Goal: Task Accomplishment & Management: Use online tool/utility

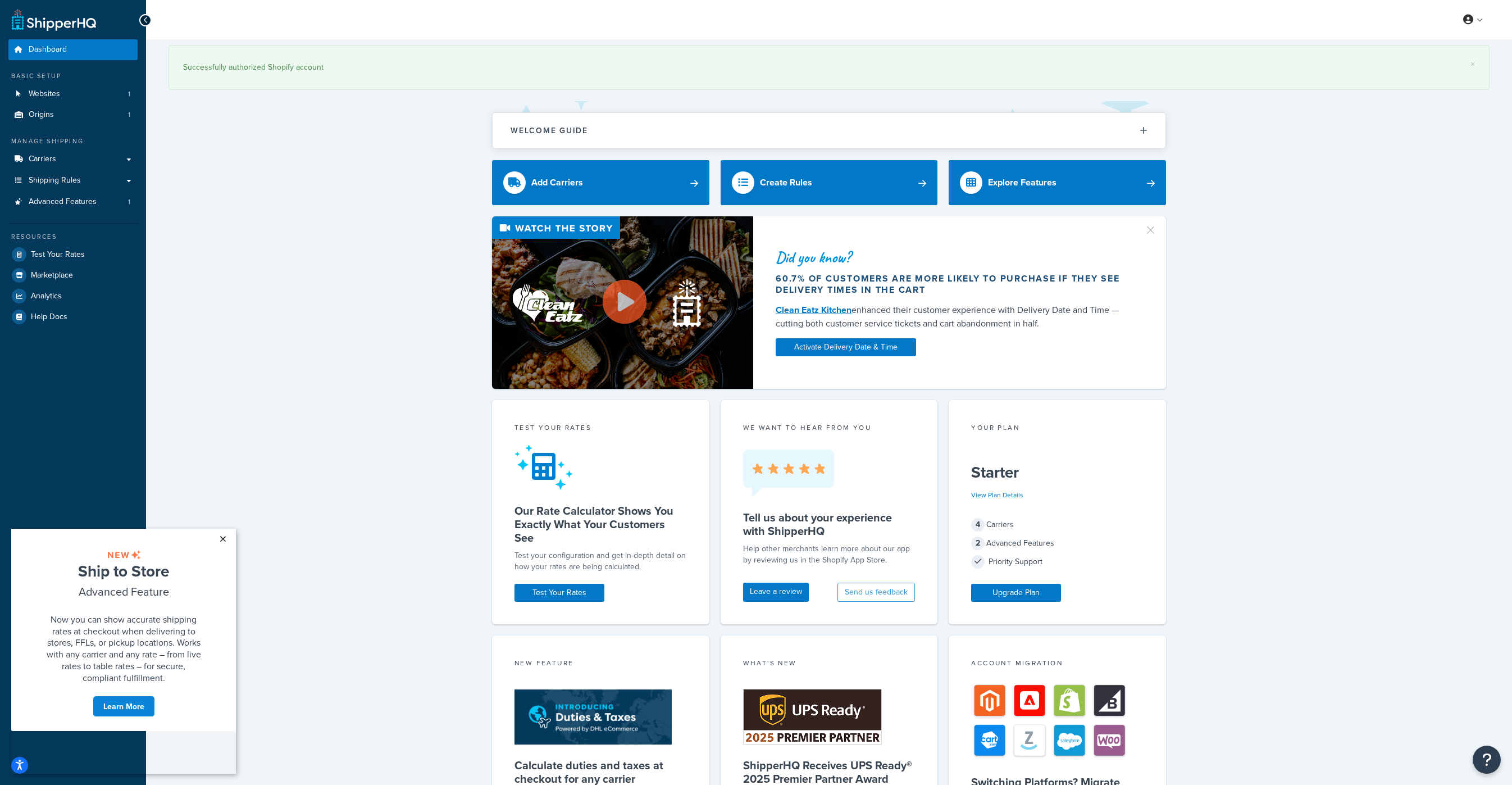
click at [223, 538] on link "×" at bounding box center [223, 538] width 19 height 20
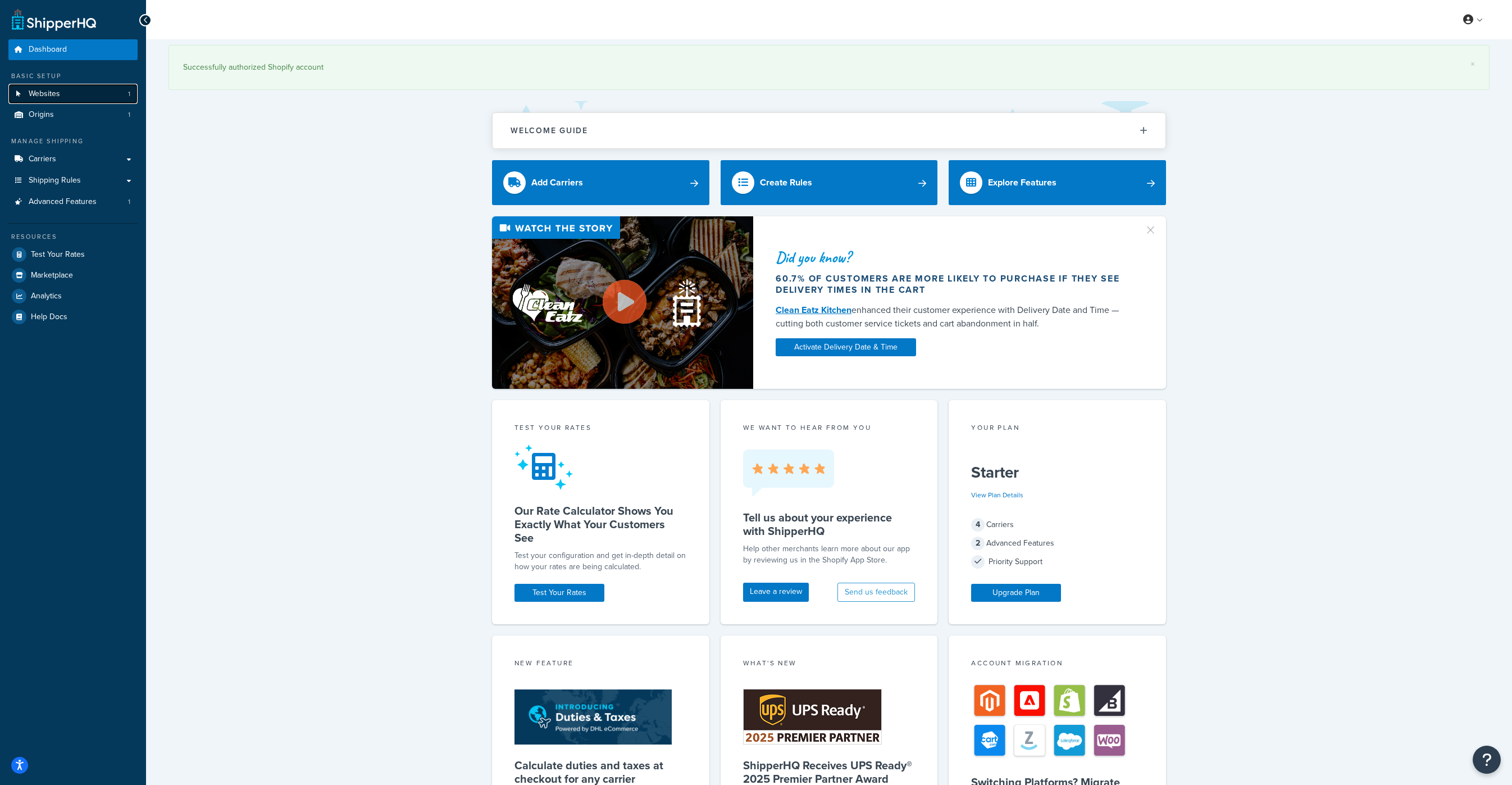
click at [79, 93] on link "Websites 1" at bounding box center [73, 94] width 129 height 21
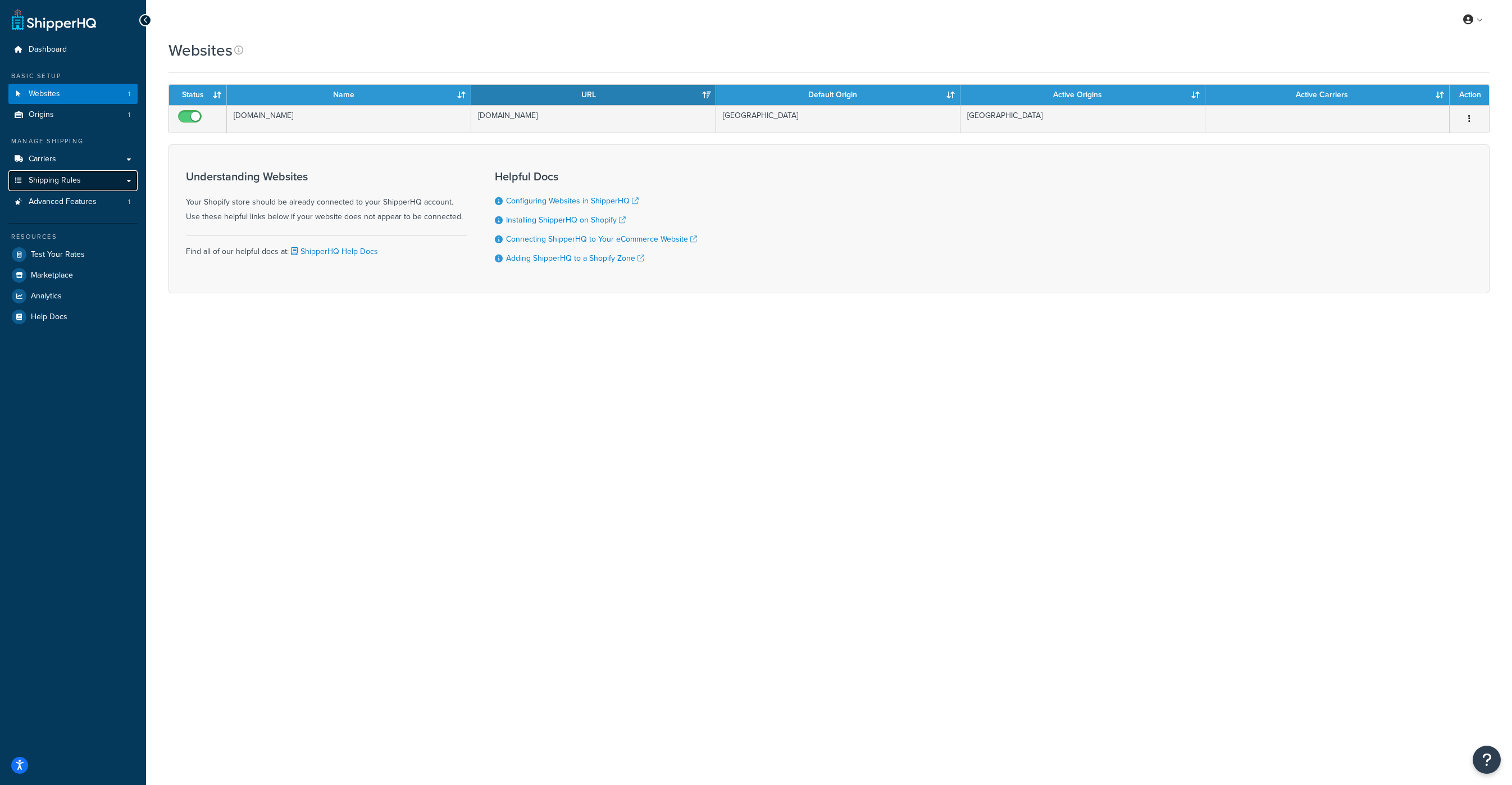
click at [49, 177] on span "Shipping Rules" at bounding box center [55, 181] width 52 height 10
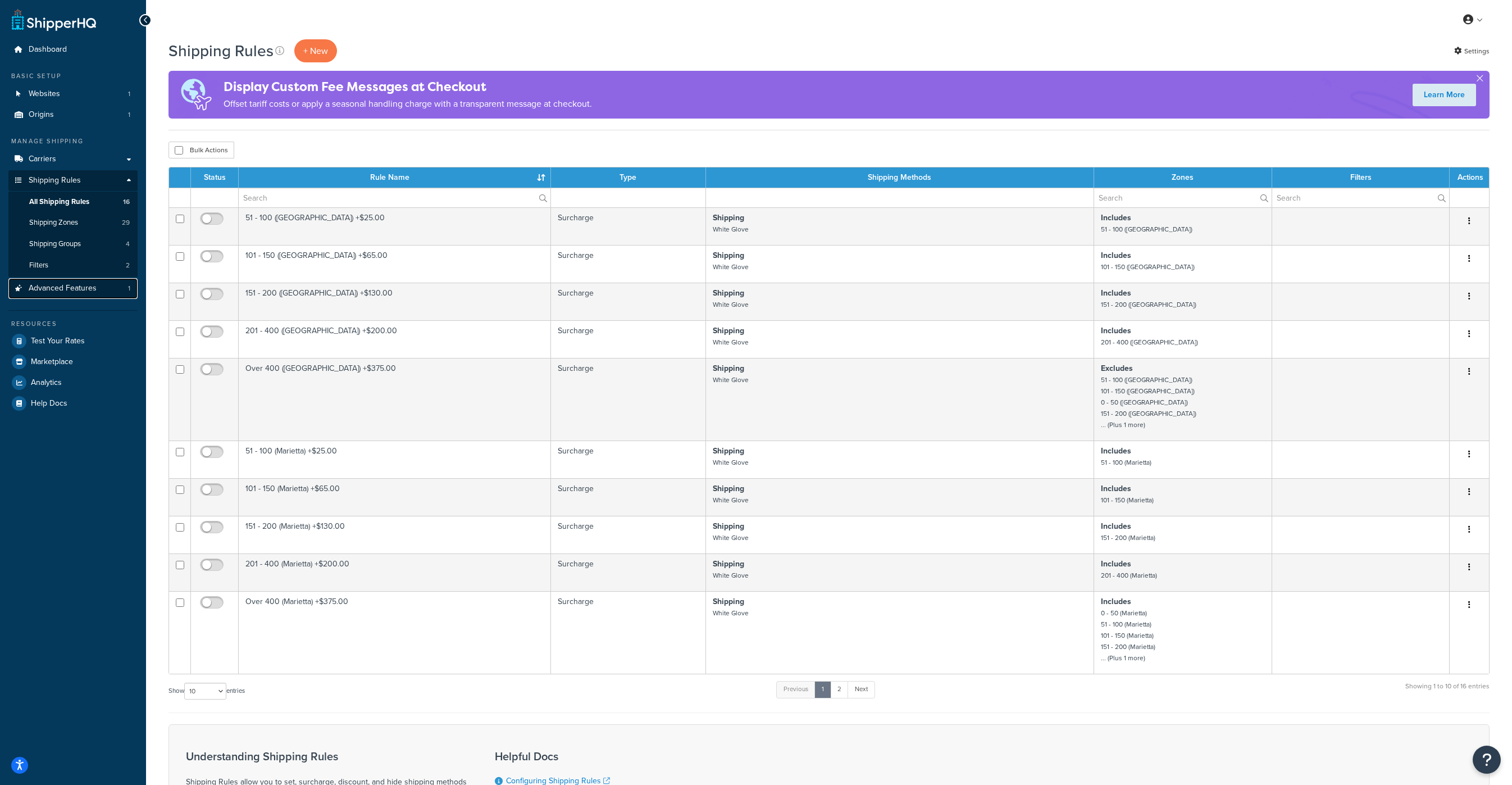
click at [48, 290] on span "Advanced Features" at bounding box center [62, 288] width 68 height 10
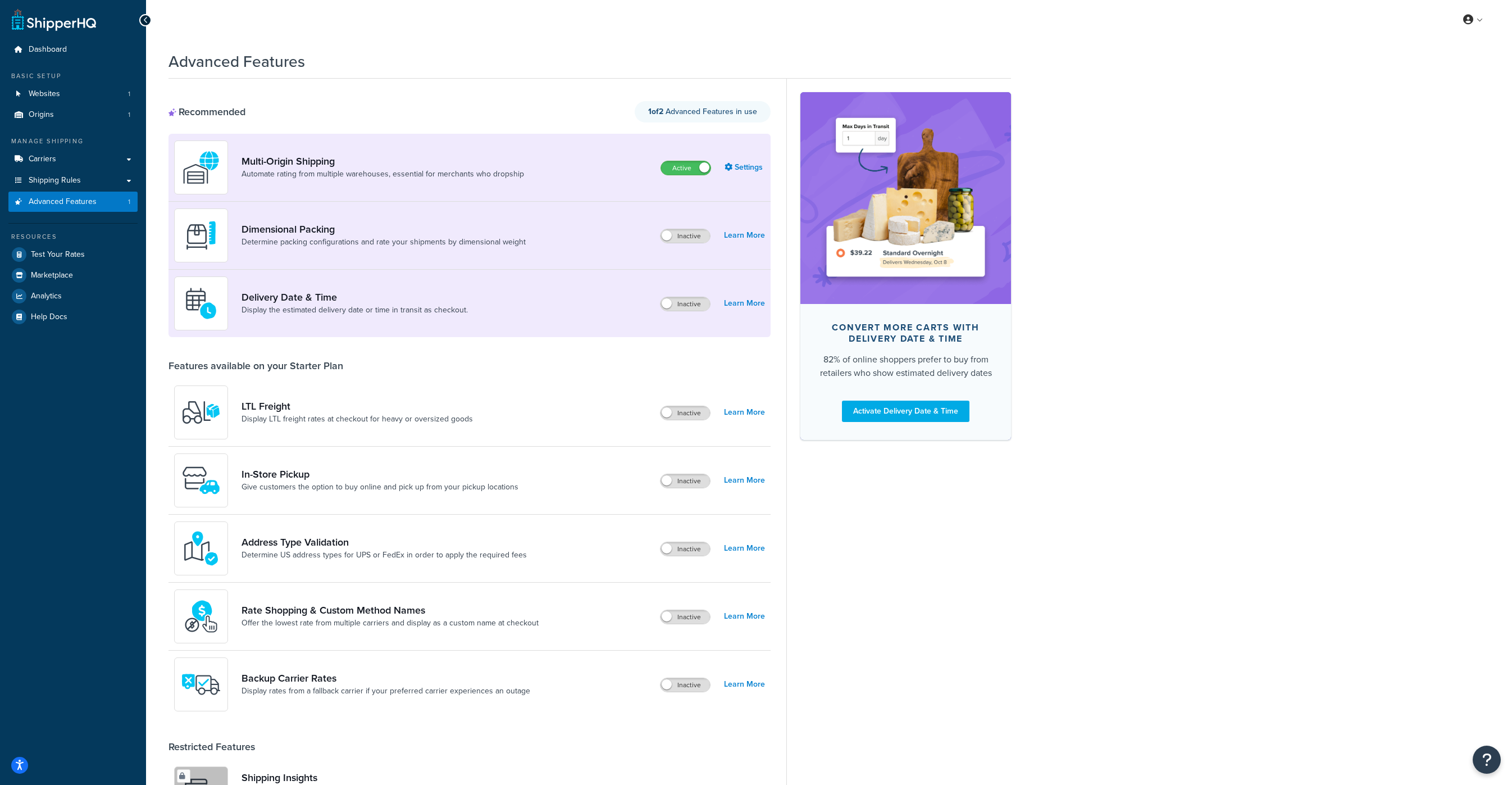
click at [60, 436] on div "Dashboard Basic Setup Websites 1 Origins 1 Manage Shipping Carriers Carriers Al…" at bounding box center [73, 637] width 146 height 1275
click at [954, 601] on div "Convert more carts with delivery date & time 82% of online shoppers prefer to b…" at bounding box center [899, 648] width 225 height 1140
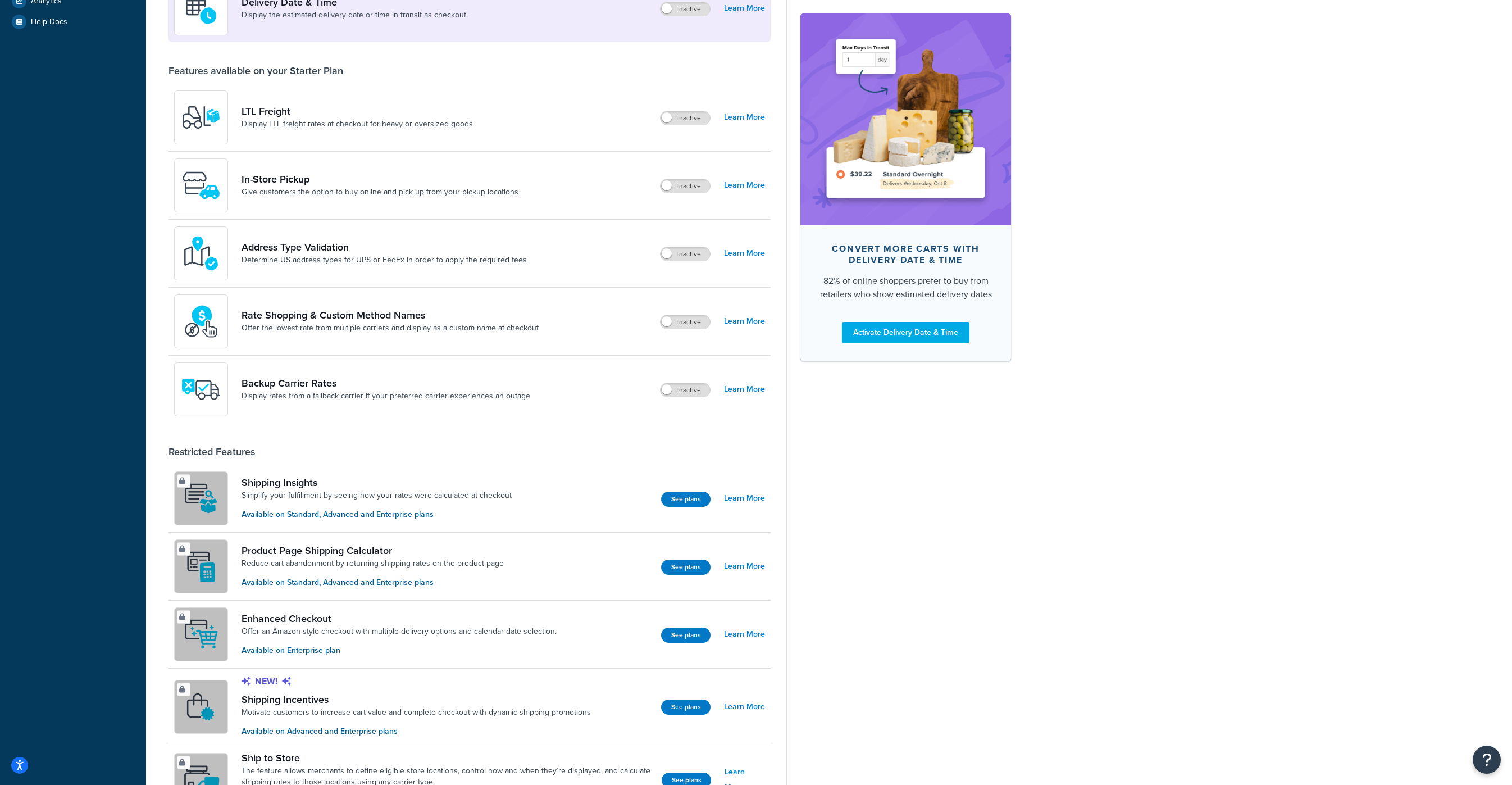
scroll to position [297, 0]
click at [961, 556] on div "Convert more carts with delivery date & time 82% of online shoppers prefer to b…" at bounding box center [899, 351] width 225 height 1140
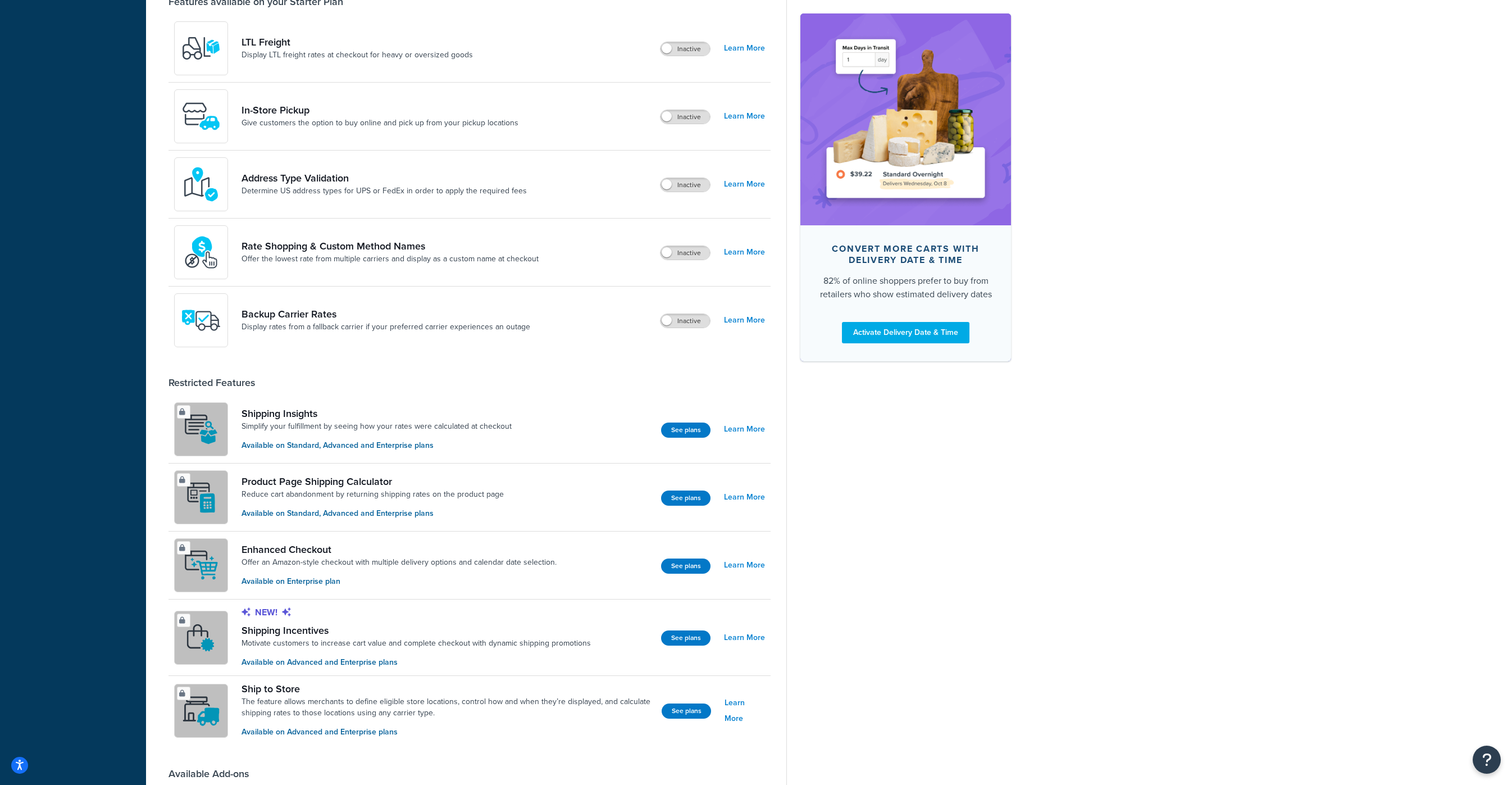
scroll to position [374, 0]
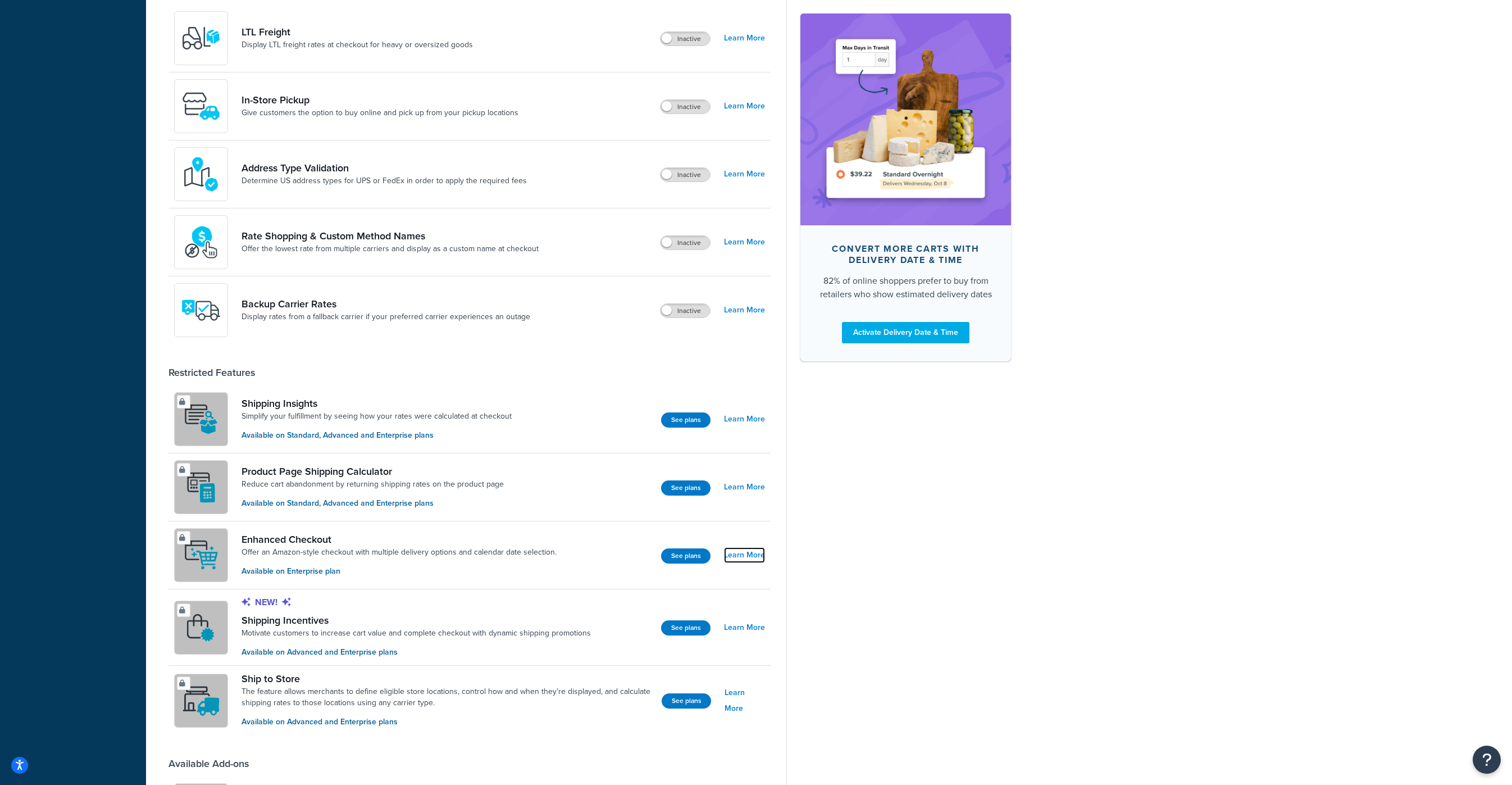
click at [758, 553] on link "Learn More" at bounding box center [744, 555] width 41 height 16
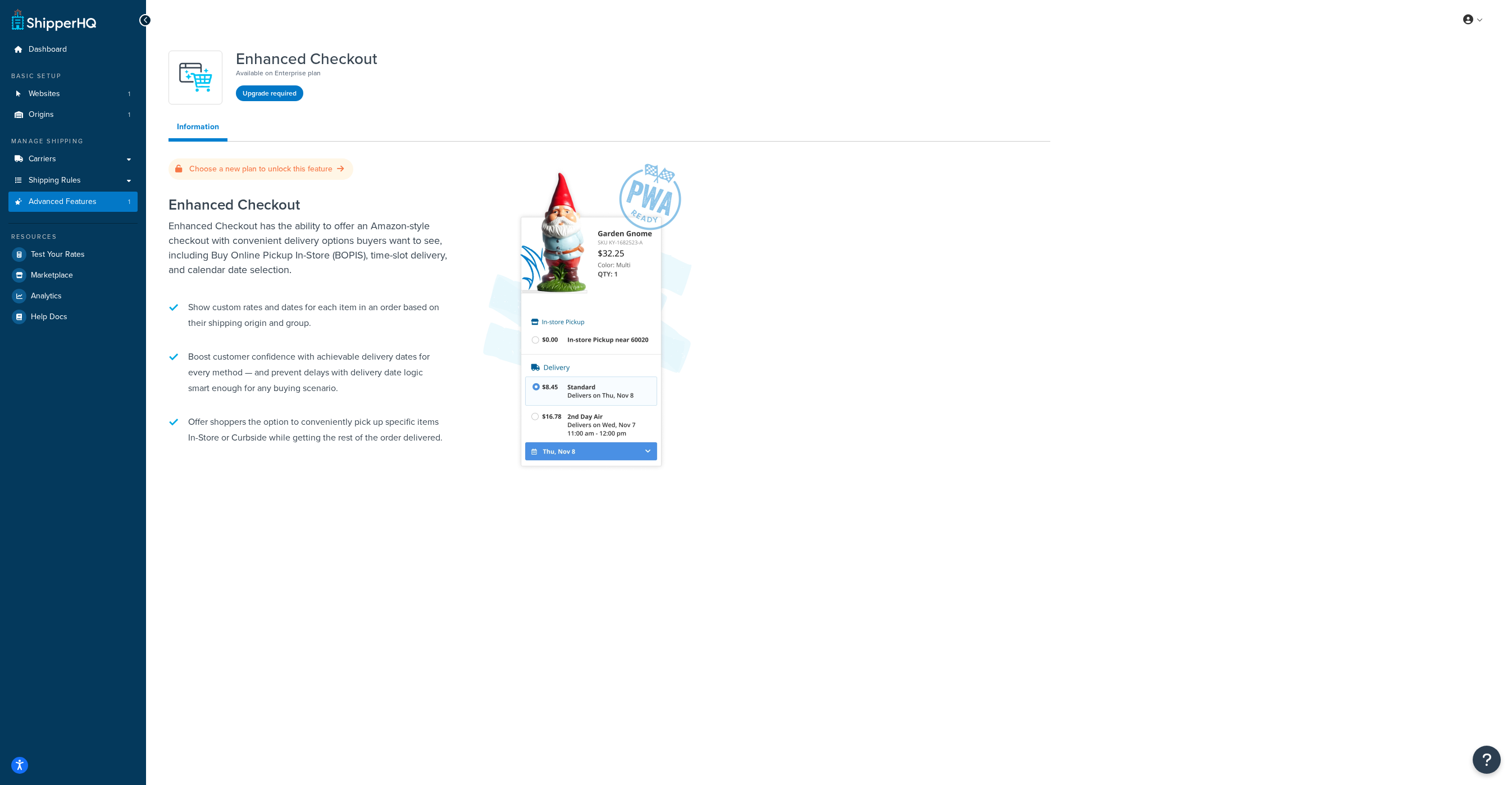
click at [414, 621] on div "My Profile Billing Global Settings Contact Us Logout Enhanced Checkout Availabl…" at bounding box center [829, 392] width 1366 height 785
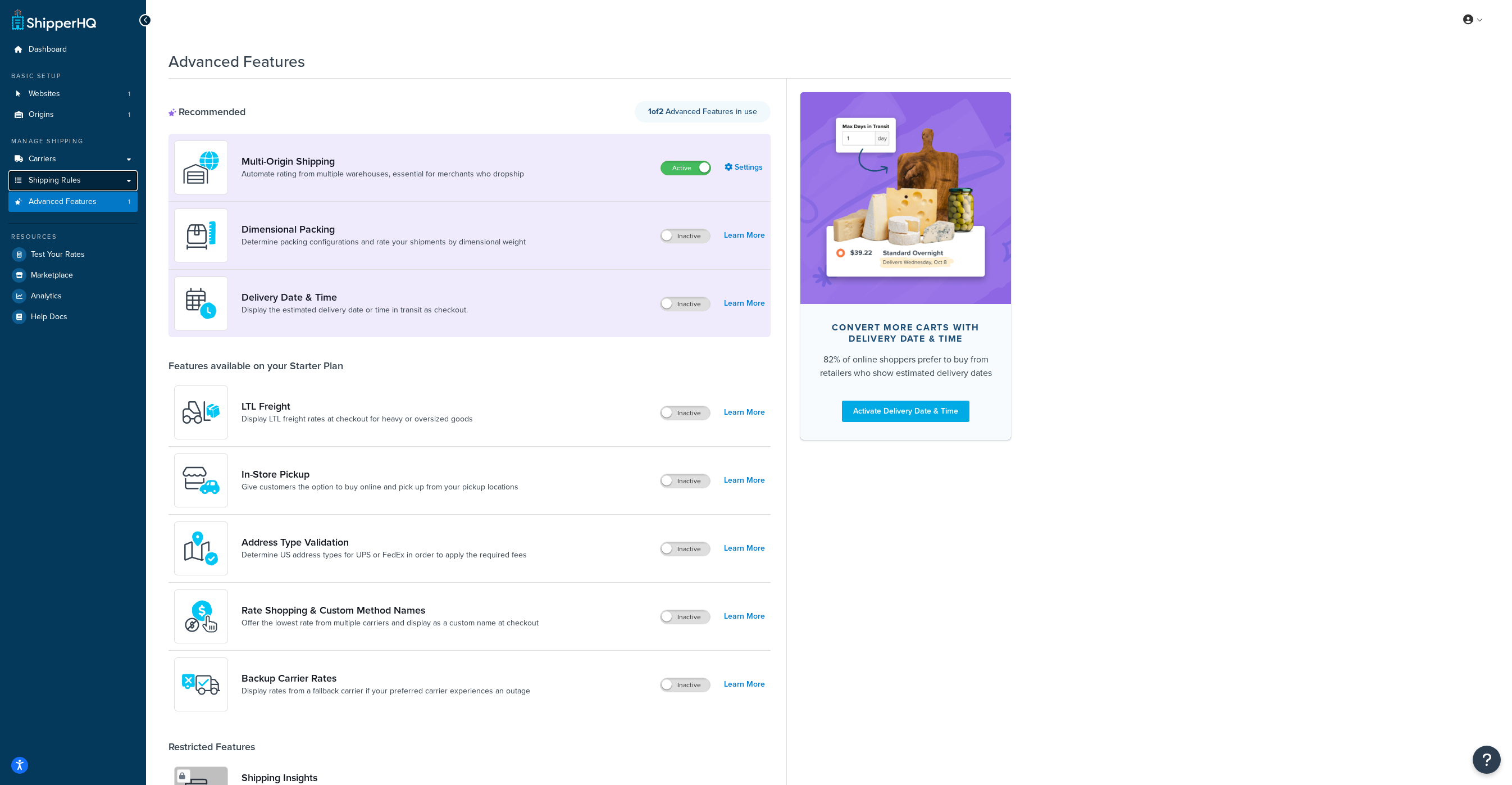
click at [40, 179] on span "Shipping Rules" at bounding box center [55, 181] width 52 height 10
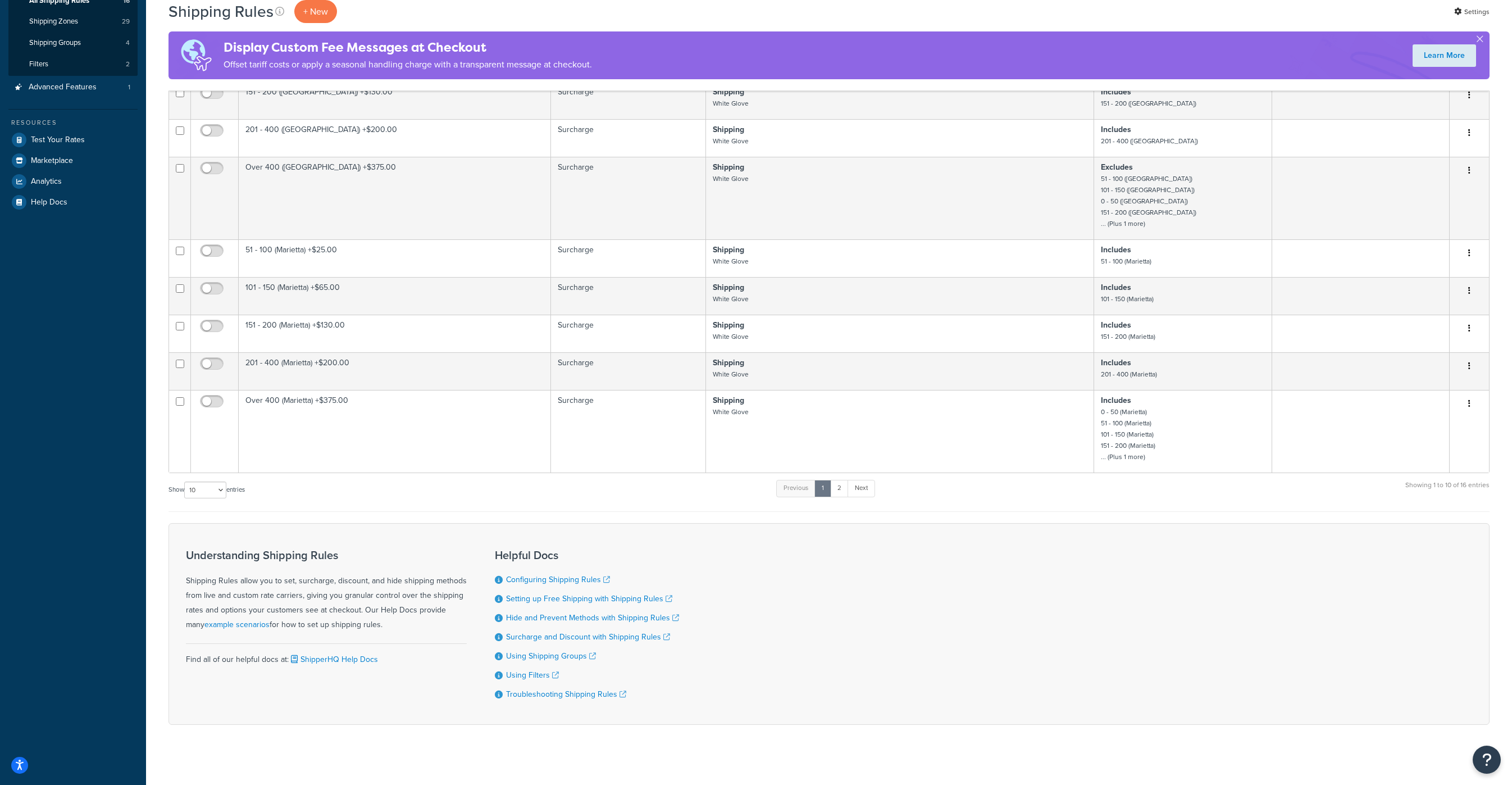
scroll to position [208, 0]
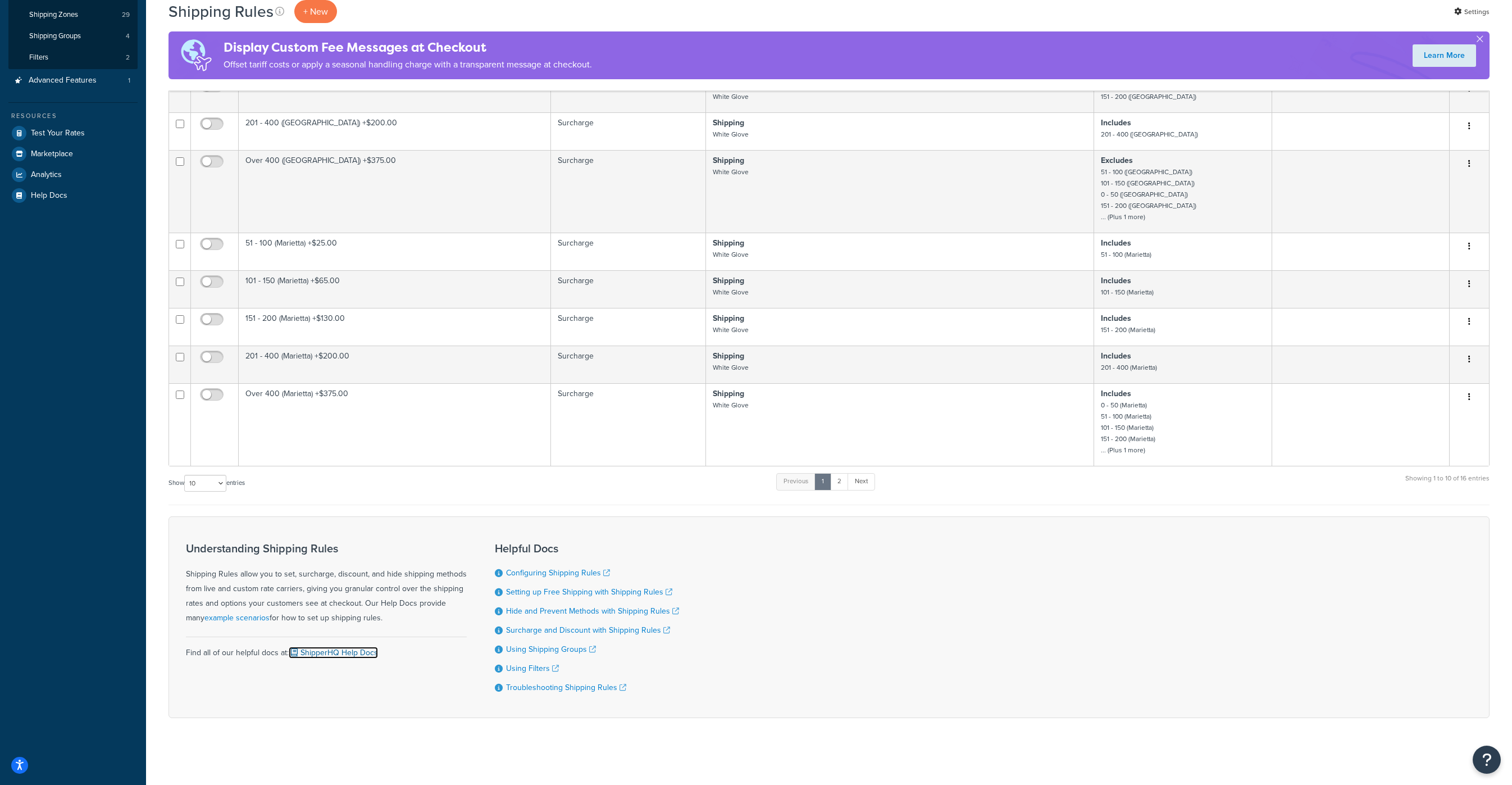
click at [358, 654] on link "ShipperHQ Help Docs" at bounding box center [334, 653] width 90 height 12
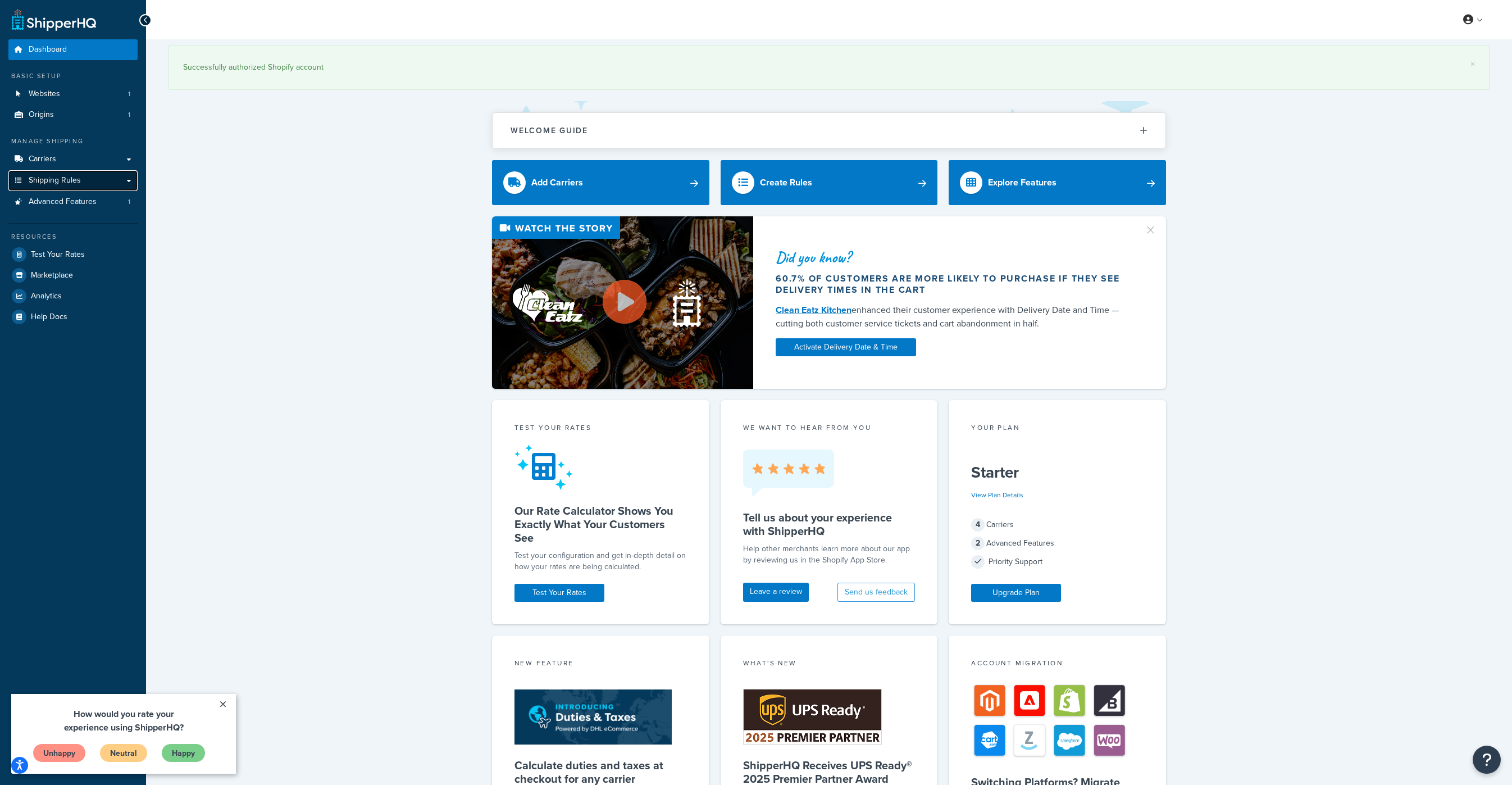
click at [46, 182] on span "Shipping Rules" at bounding box center [55, 181] width 52 height 10
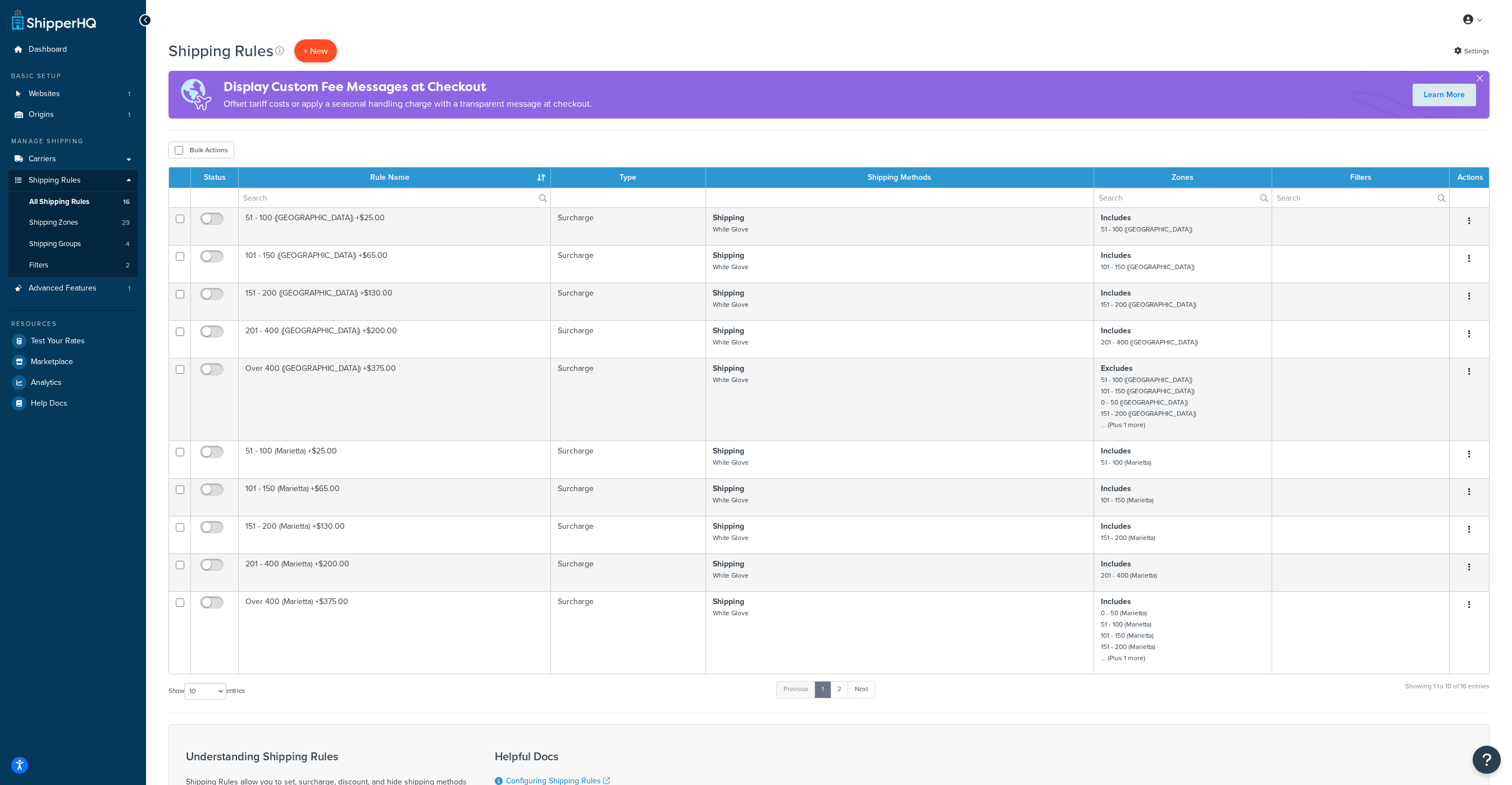
click at [319, 51] on p "+ New" at bounding box center [316, 51] width 43 height 23
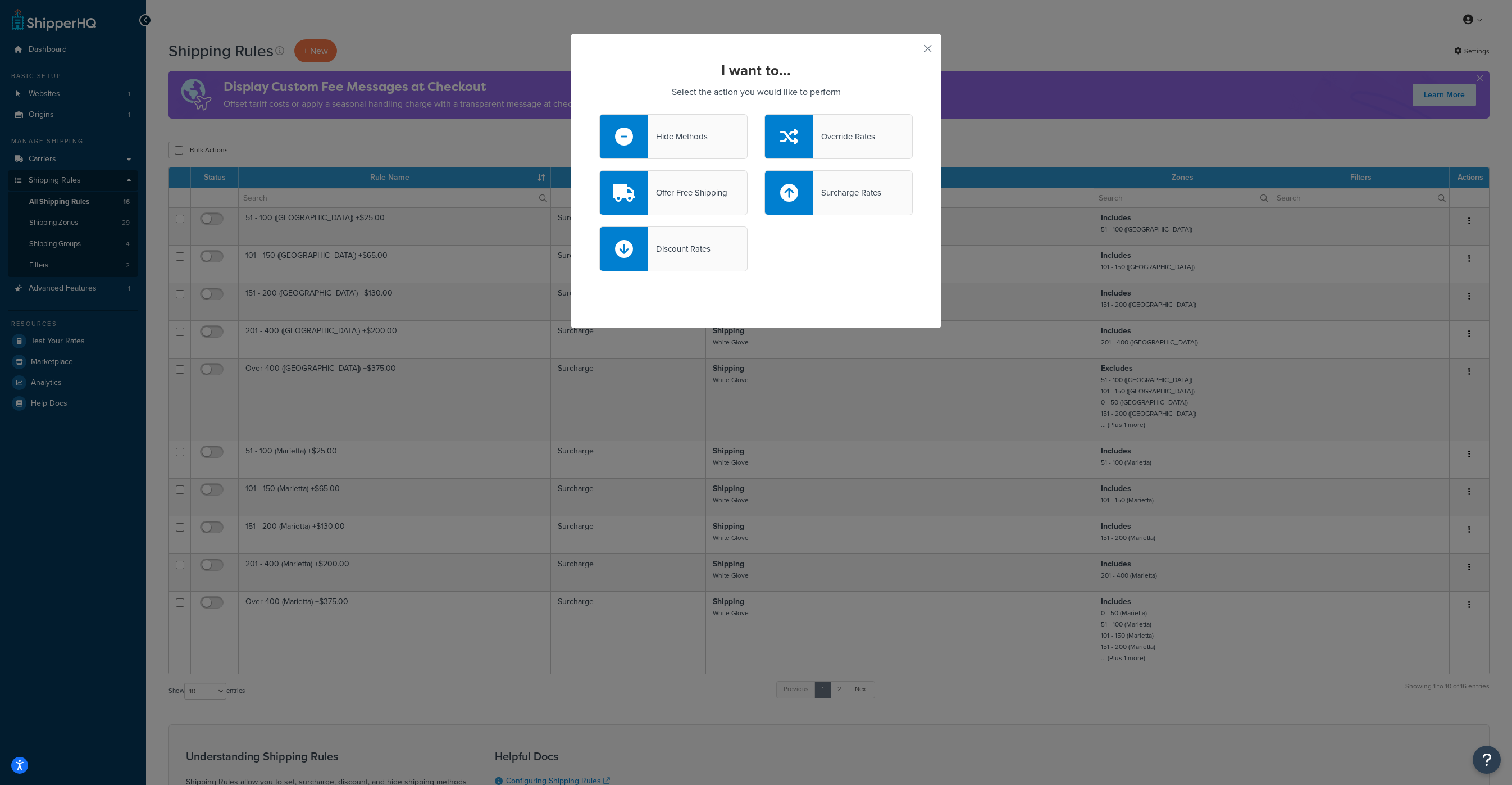
click at [778, 288] on div "I want to... Select the action you would like to perform Hide Methods Override …" at bounding box center [756, 181] width 371 height 294
click at [913, 51] on button "button" at bounding box center [911, 53] width 3 height 3
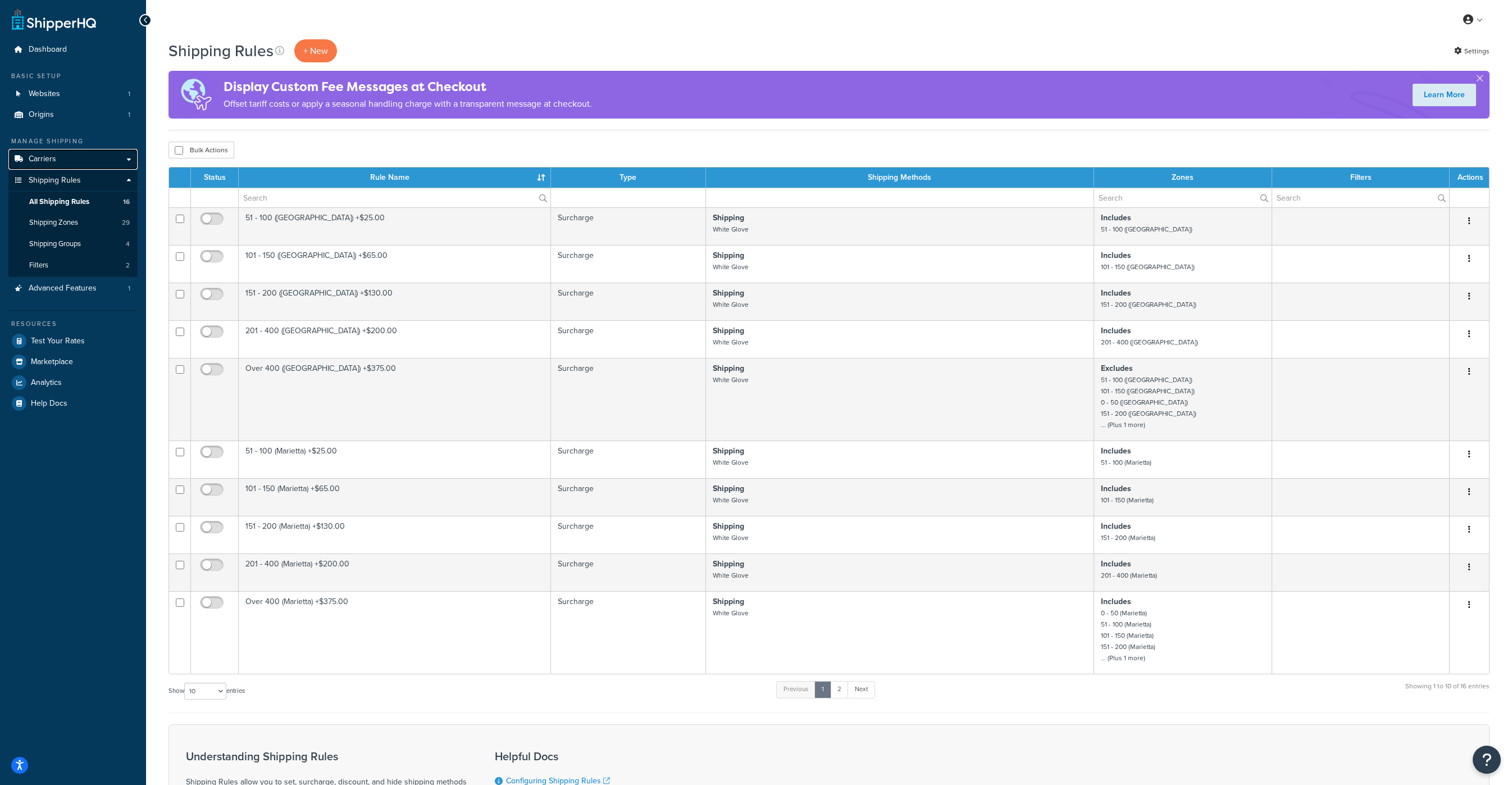
click at [45, 159] on span "Carriers" at bounding box center [42, 159] width 27 height 10
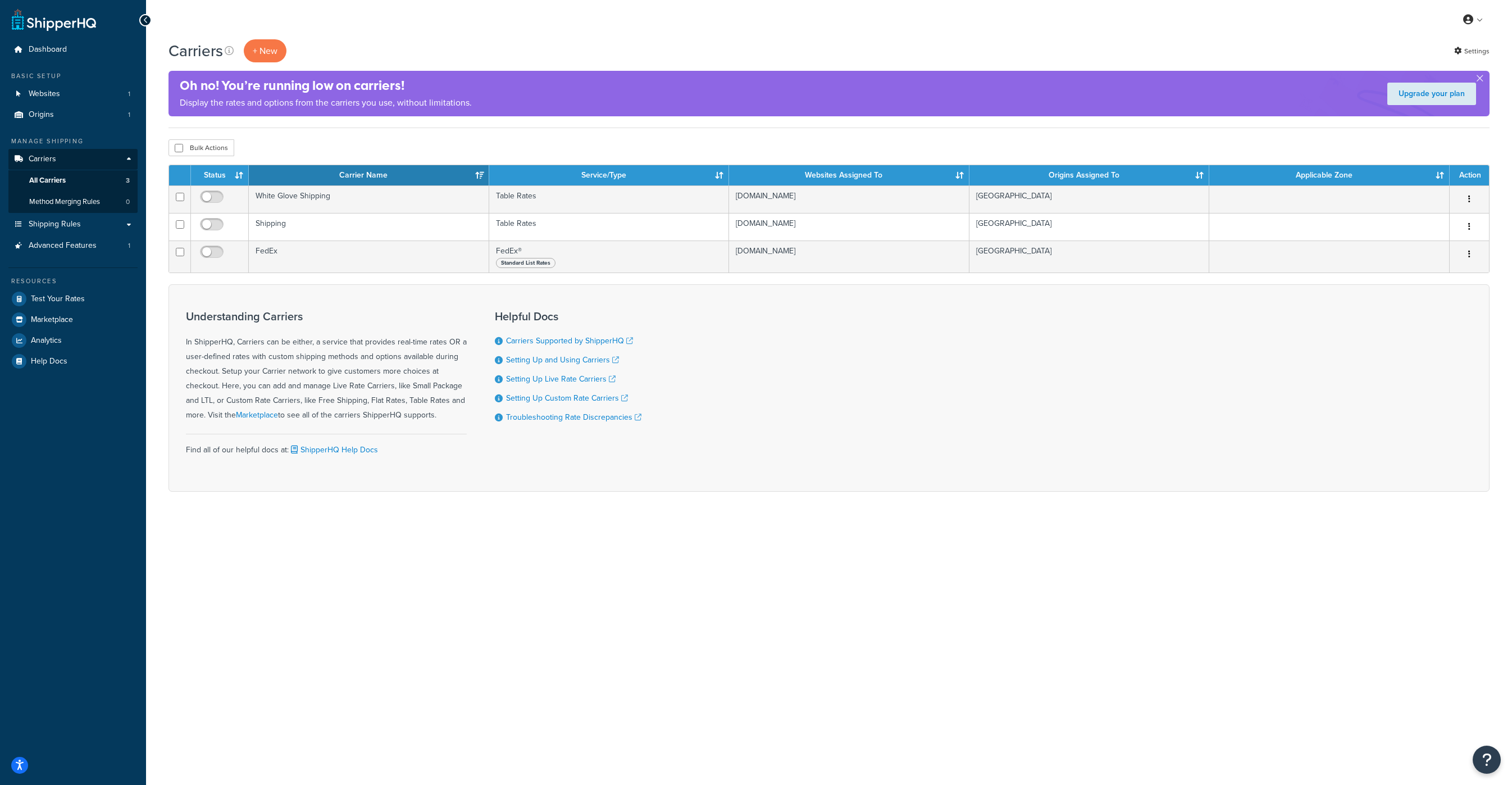
click at [447, 58] on div "Carriers + New Settings" at bounding box center [829, 51] width 1321 height 23
click at [284, 51] on button "+ New" at bounding box center [266, 51] width 43 height 23
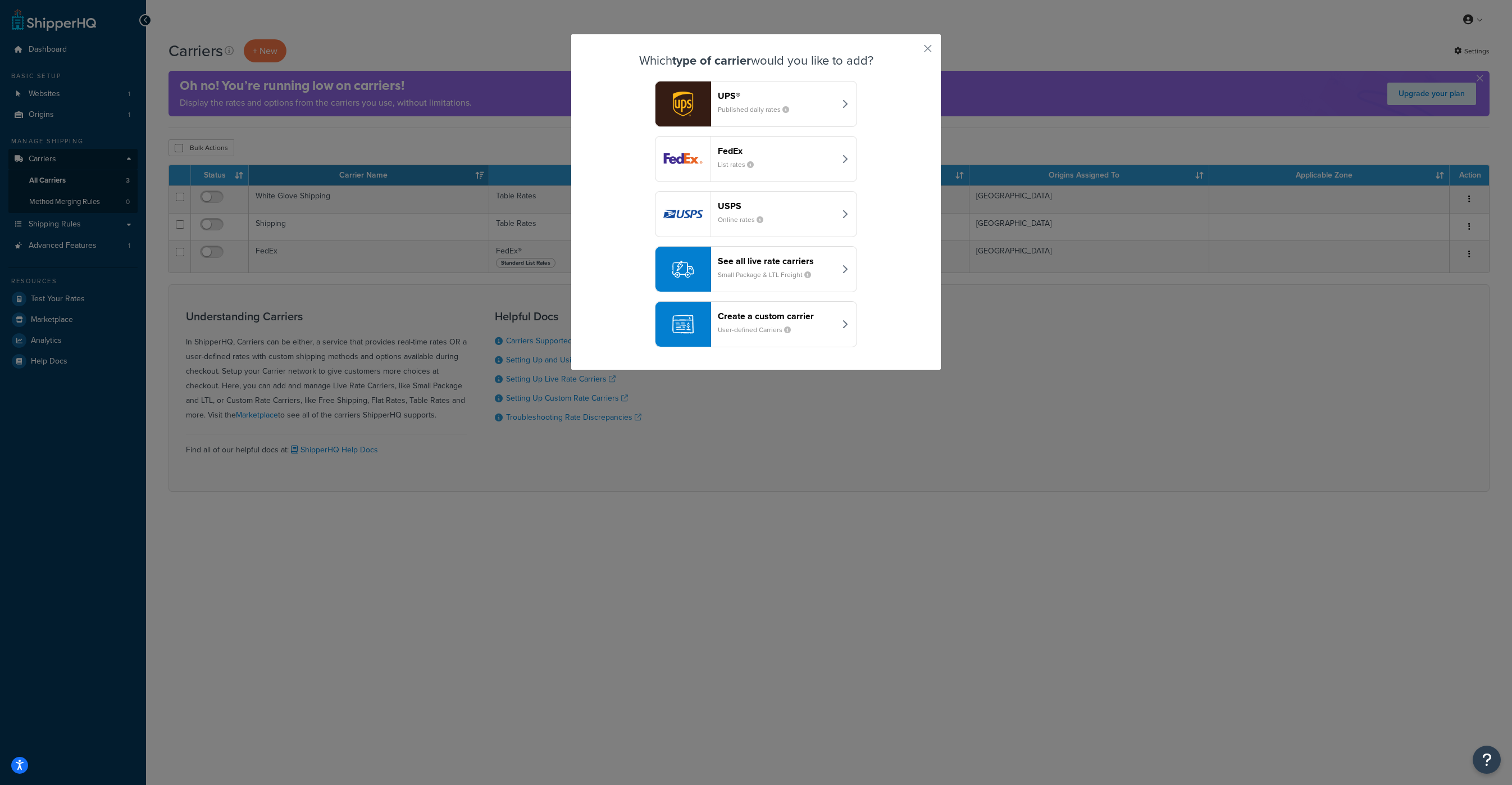
click at [820, 321] on header "Create a custom carrier" at bounding box center [776, 316] width 118 height 10
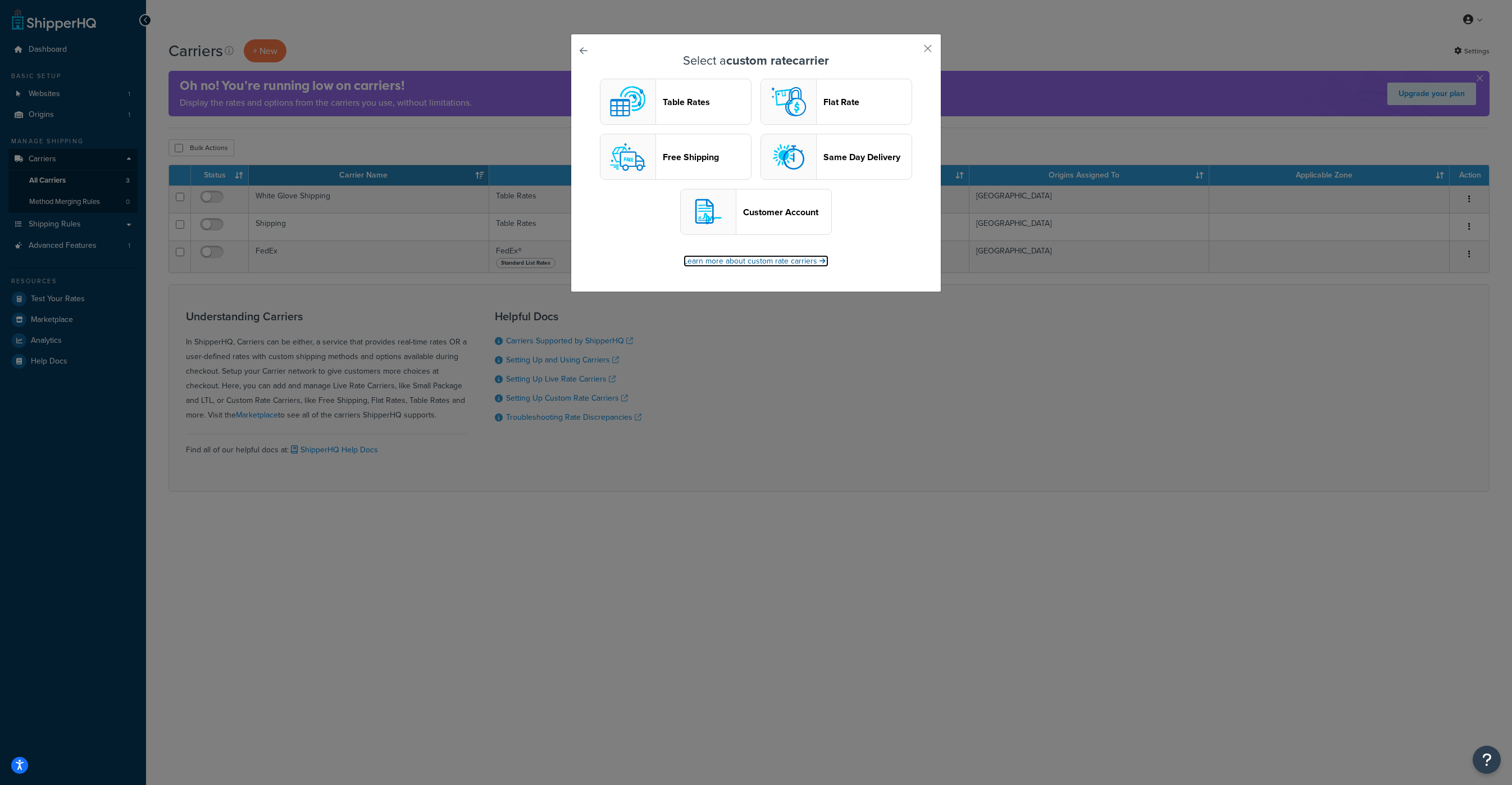
click at [773, 261] on link "Learn more about custom rate carriers" at bounding box center [756, 261] width 145 height 12
click at [835, 112] on button "Flat Rate" at bounding box center [837, 101] width 152 height 46
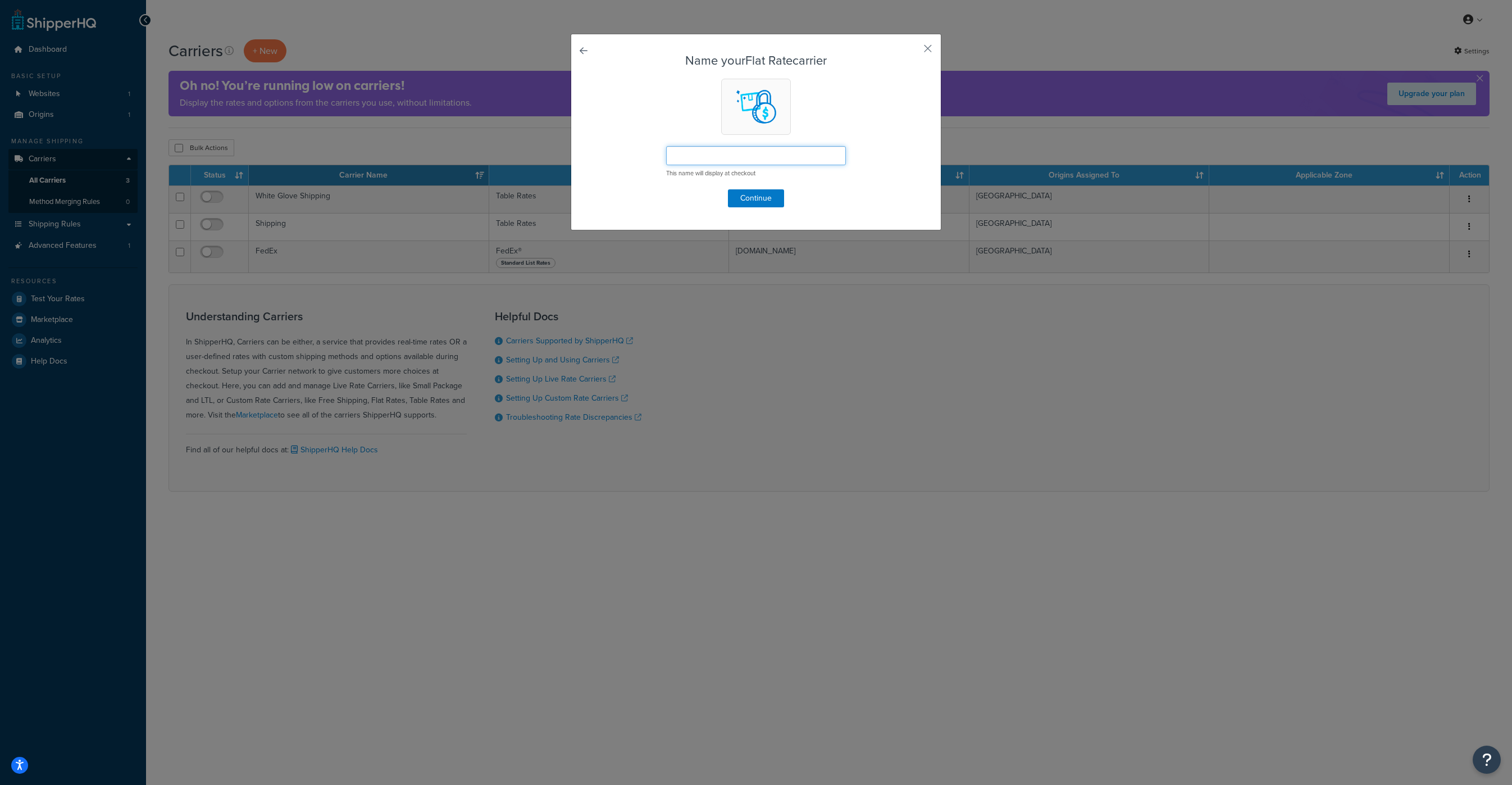
click at [769, 159] on input "text" at bounding box center [756, 155] width 180 height 19
click at [679, 159] on input "Ship items together" at bounding box center [756, 155] width 180 height 19
type input "Deliver items together"
drag, startPoint x: 774, startPoint y: 188, endPoint x: 771, endPoint y: 194, distance: 6.7
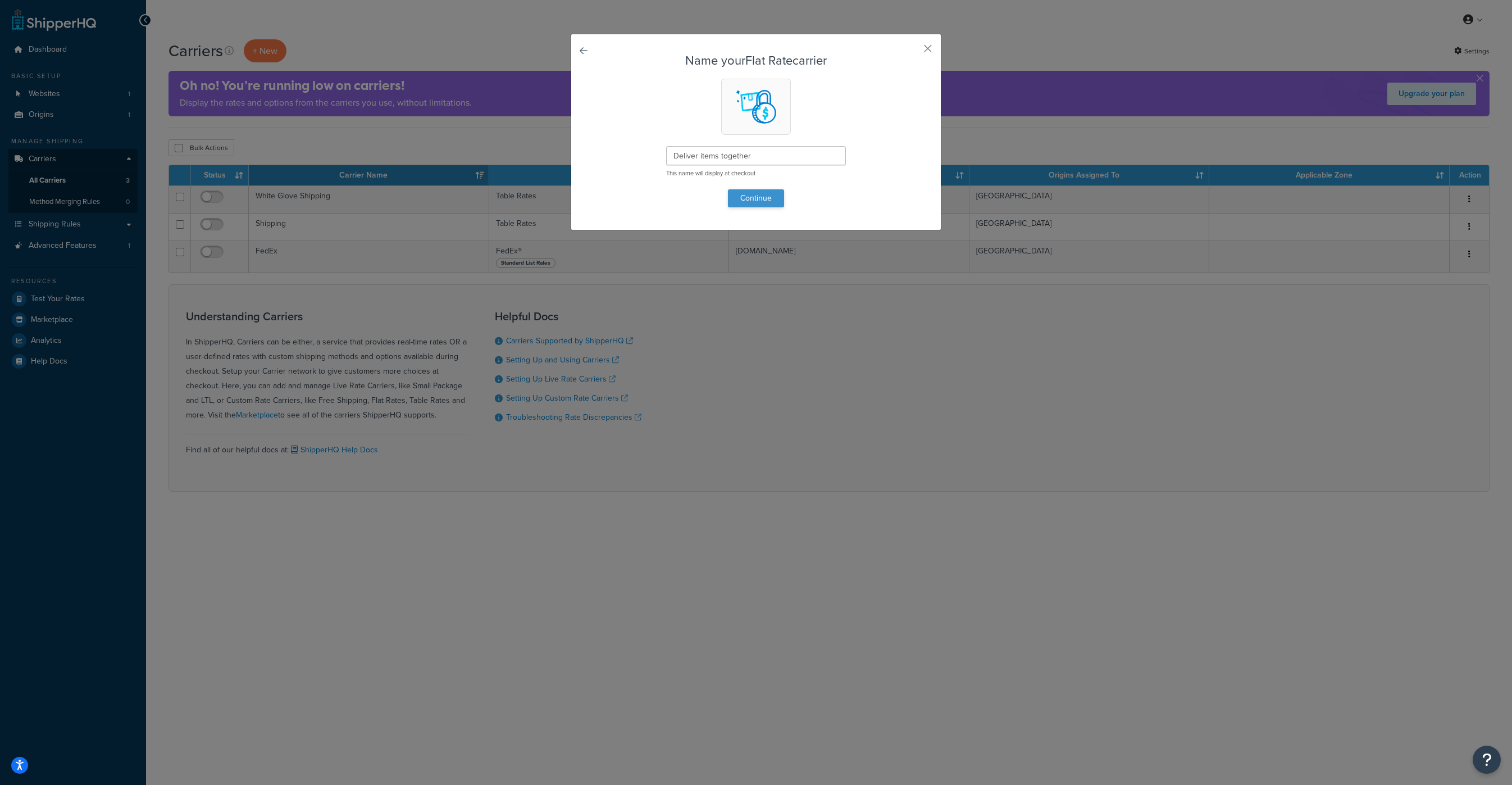
click at [774, 188] on form "Name your Flat Rate carrier Deliver items together This name will display at ch…" at bounding box center [756, 131] width 314 height 153
click at [771, 196] on button "Continue" at bounding box center [756, 199] width 56 height 18
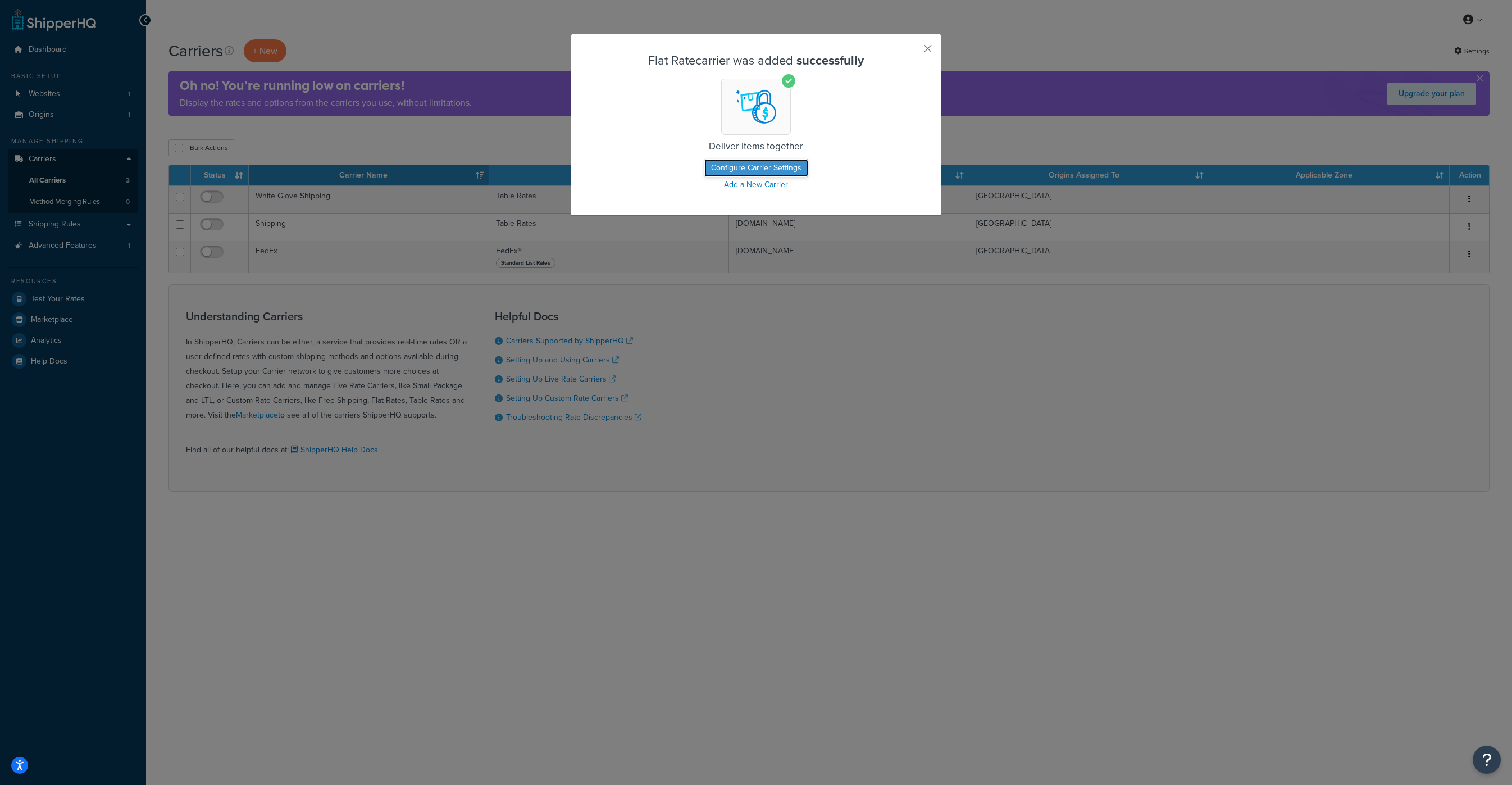
click at [778, 166] on button "Configure Carrier Settings" at bounding box center [756, 168] width 104 height 18
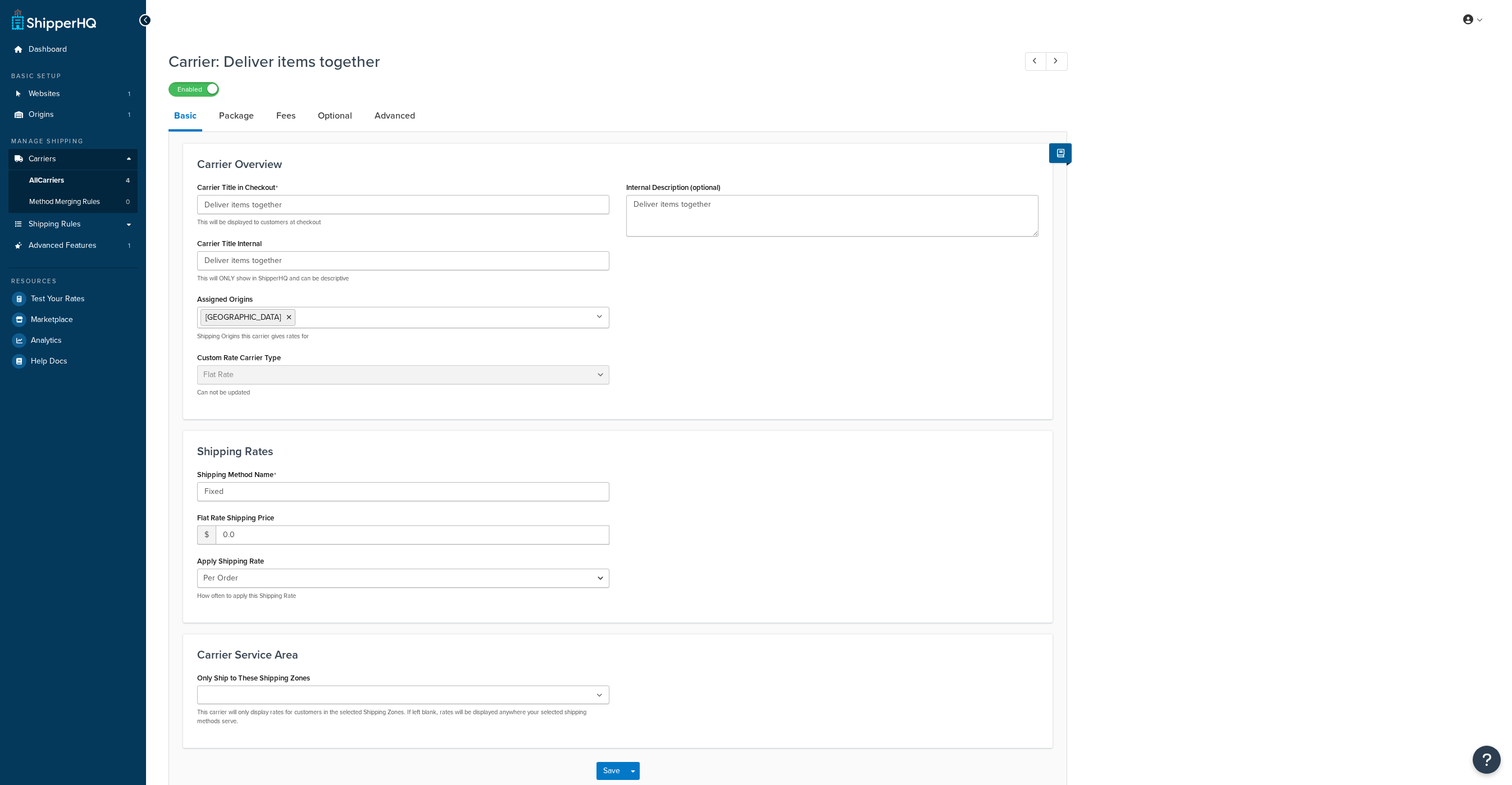
select select "flat"
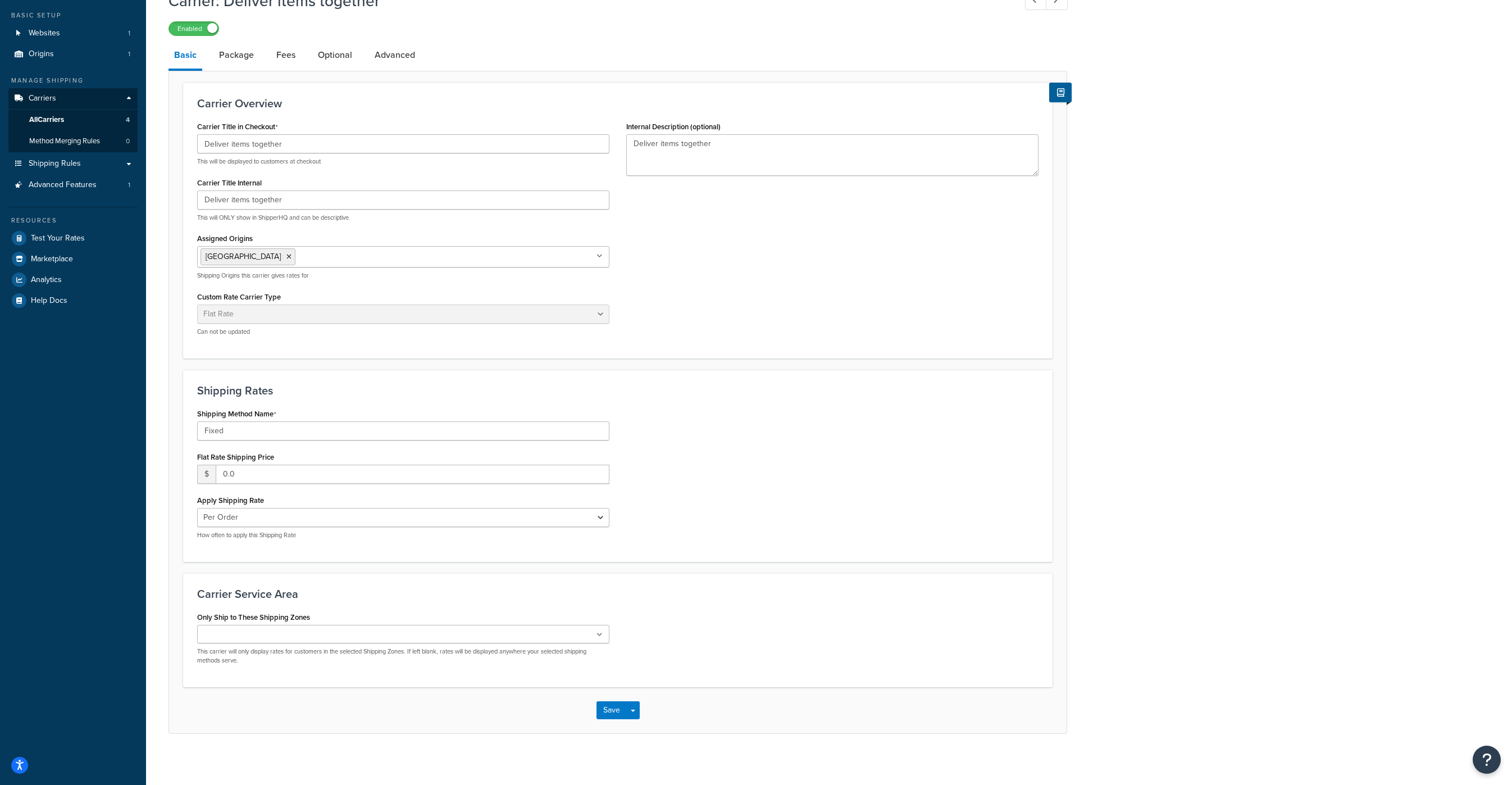
scroll to position [66, 0]
click at [411, 638] on ul at bounding box center [403, 629] width 412 height 19
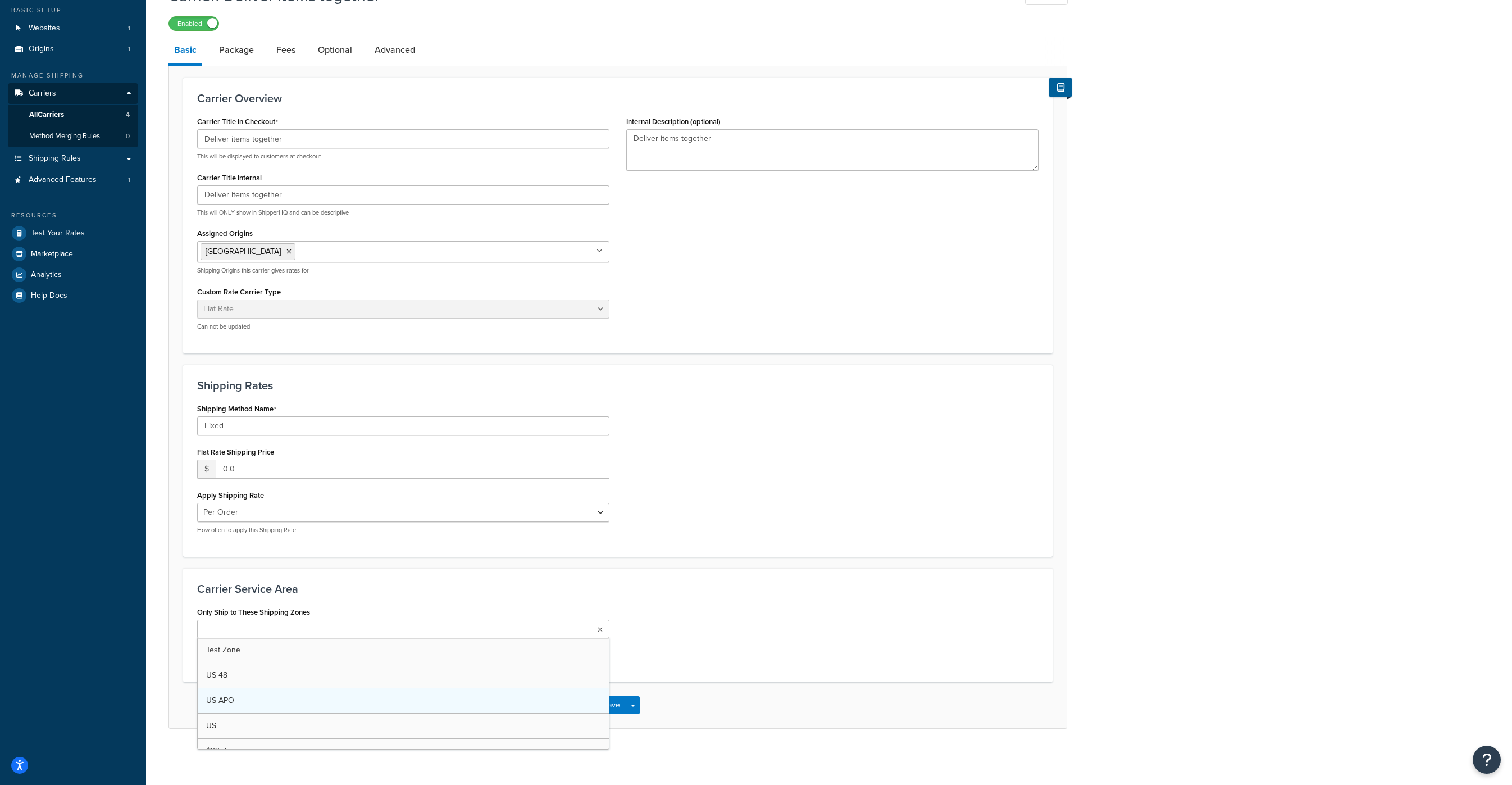
scroll to position [7, 0]
drag, startPoint x: 329, startPoint y: 673, endPoint x: 811, endPoint y: 486, distance: 517.0
click at [815, 478] on div "Shipping Method Name Fixed Flat Rate Shipping Price $ 0.0 Apply Shipping Rate P…" at bounding box center [618, 471] width 858 height 142
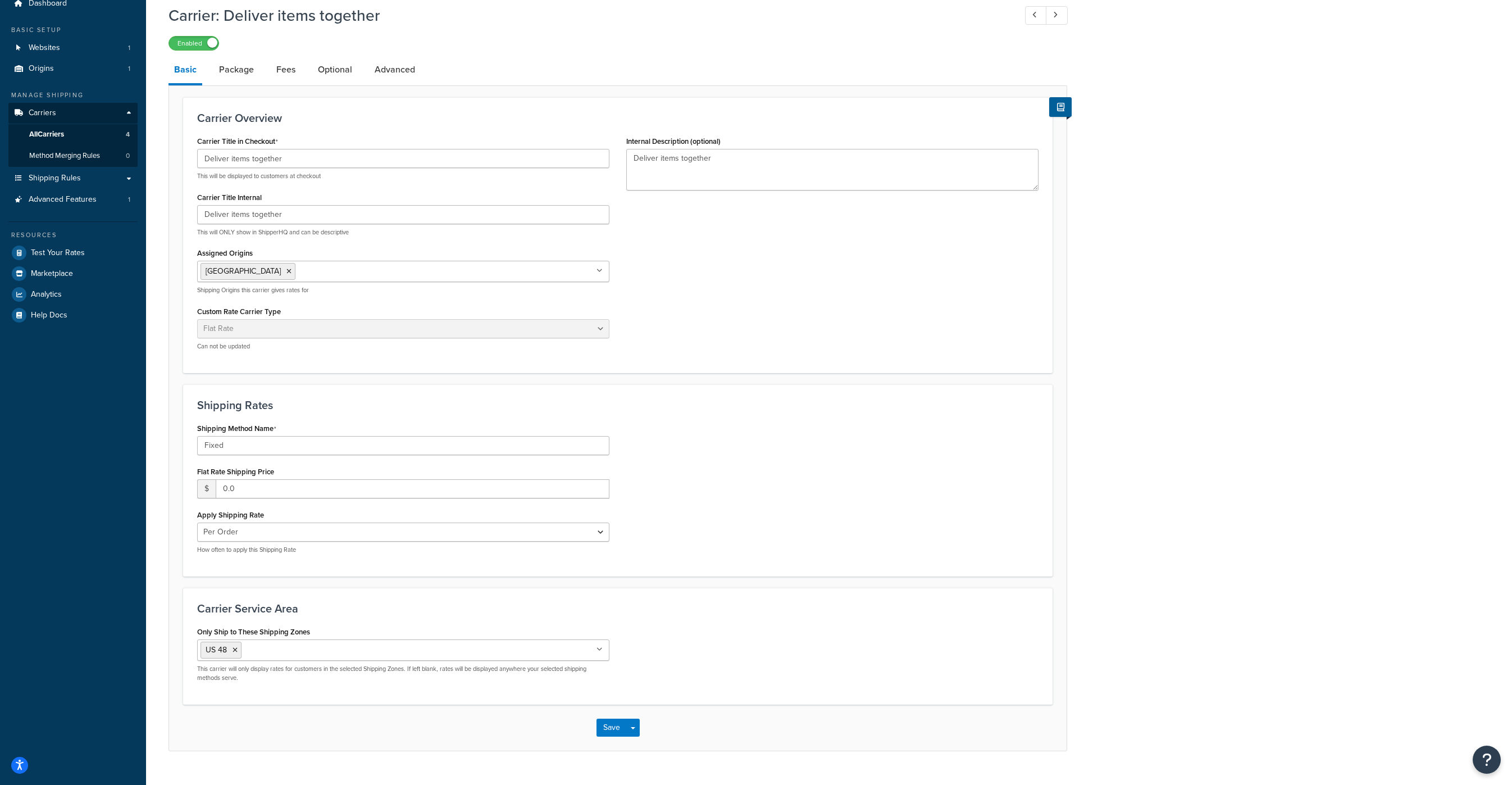
scroll to position [0, 0]
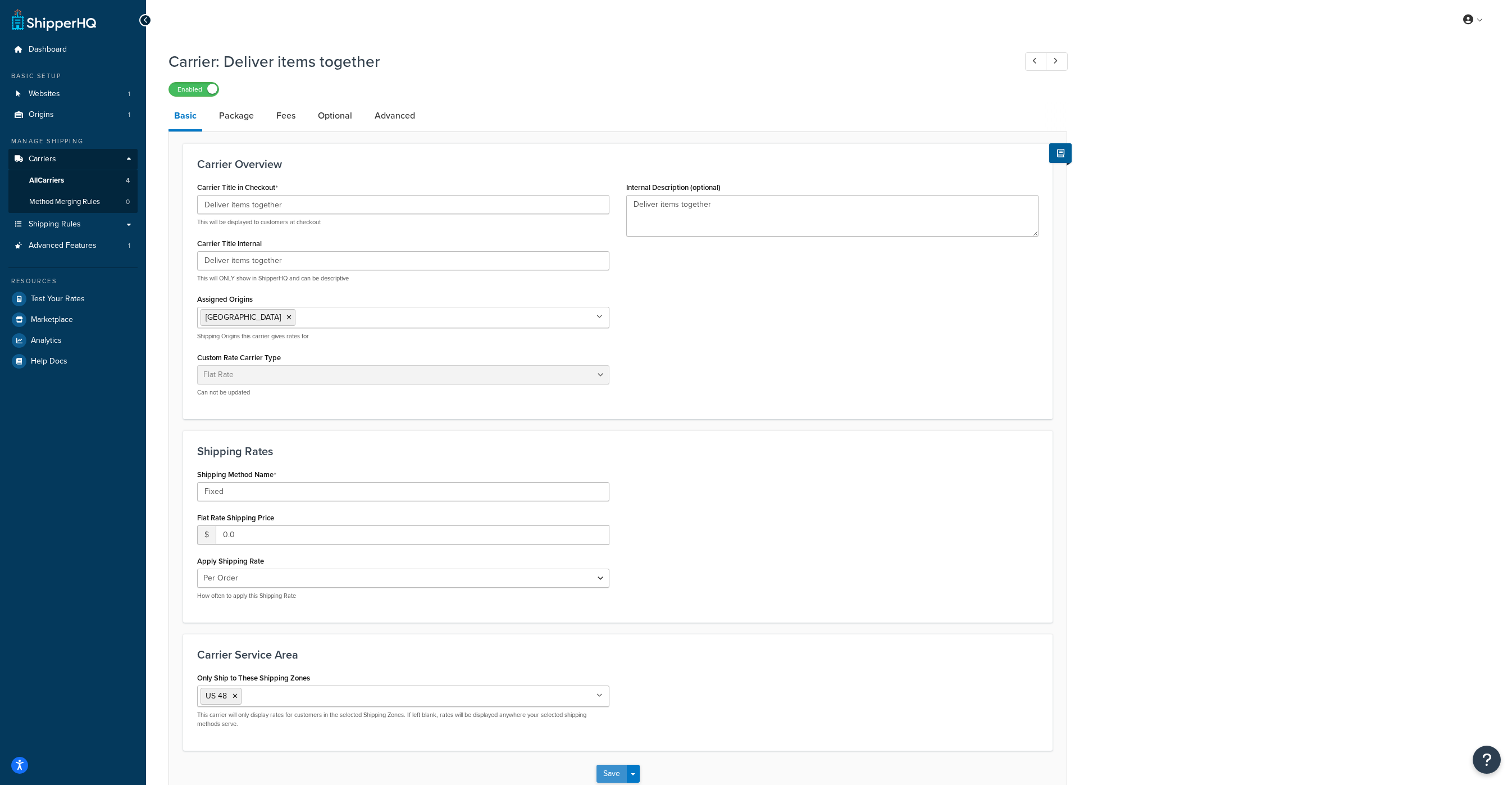
click at [606, 769] on button "Save" at bounding box center [612, 774] width 31 height 18
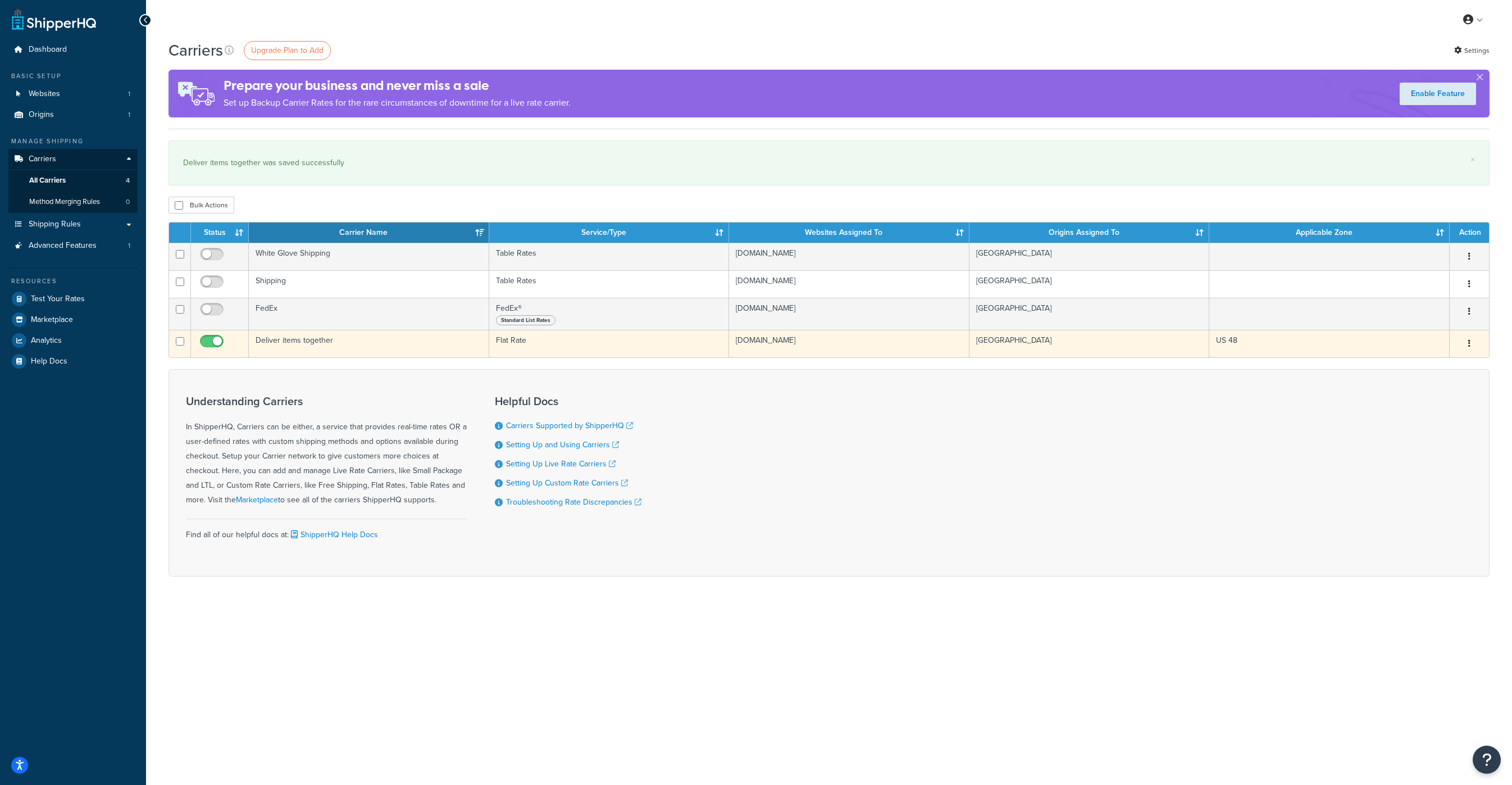
click at [211, 339] on input "checkbox" at bounding box center [214, 344] width 31 height 14
checkbox input "false"
click at [299, 342] on td "Deliver items together" at bounding box center [369, 343] width 240 height 27
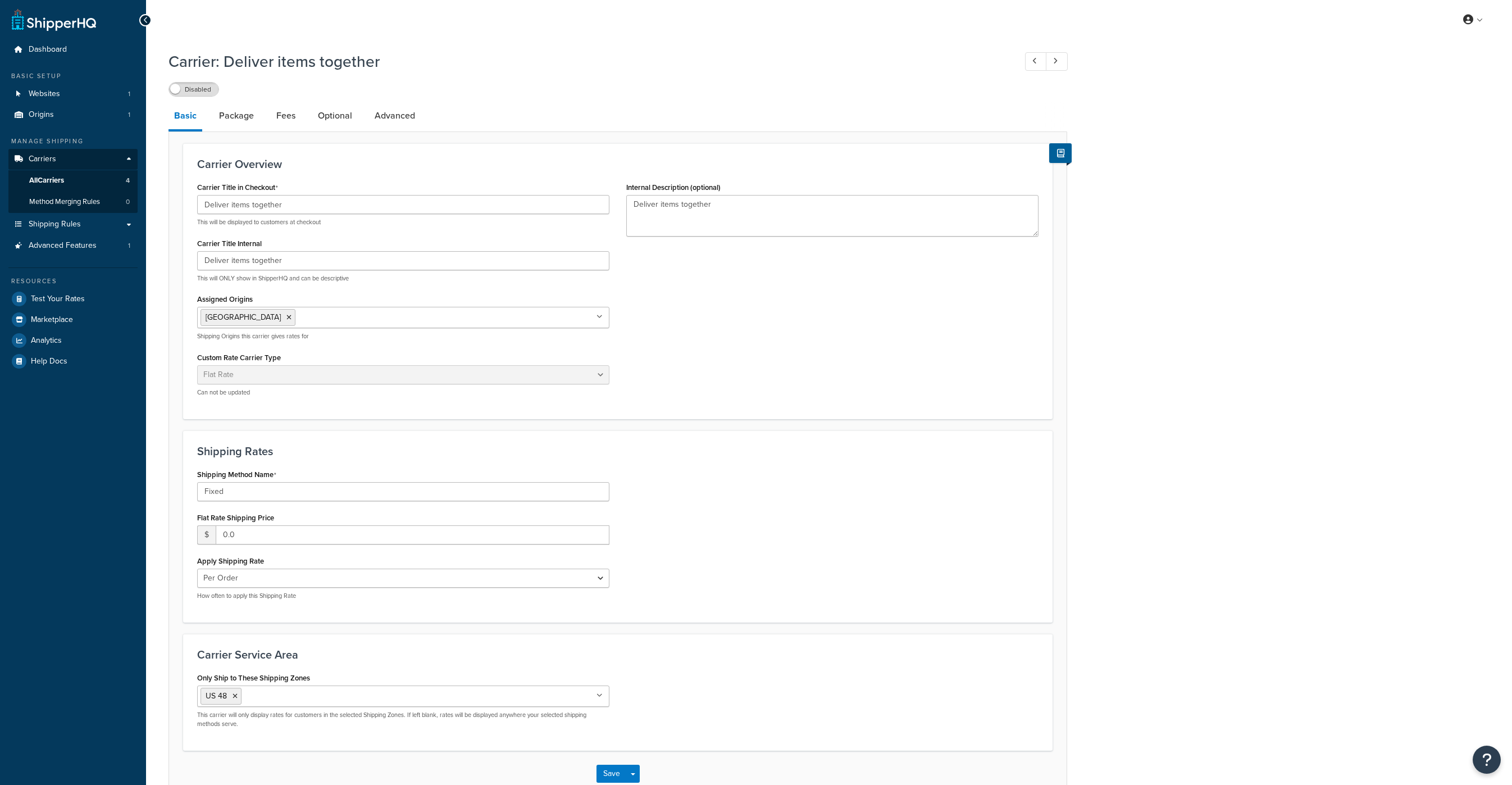
select select "flat"
click at [232, 119] on link "Package" at bounding box center [236, 116] width 46 height 27
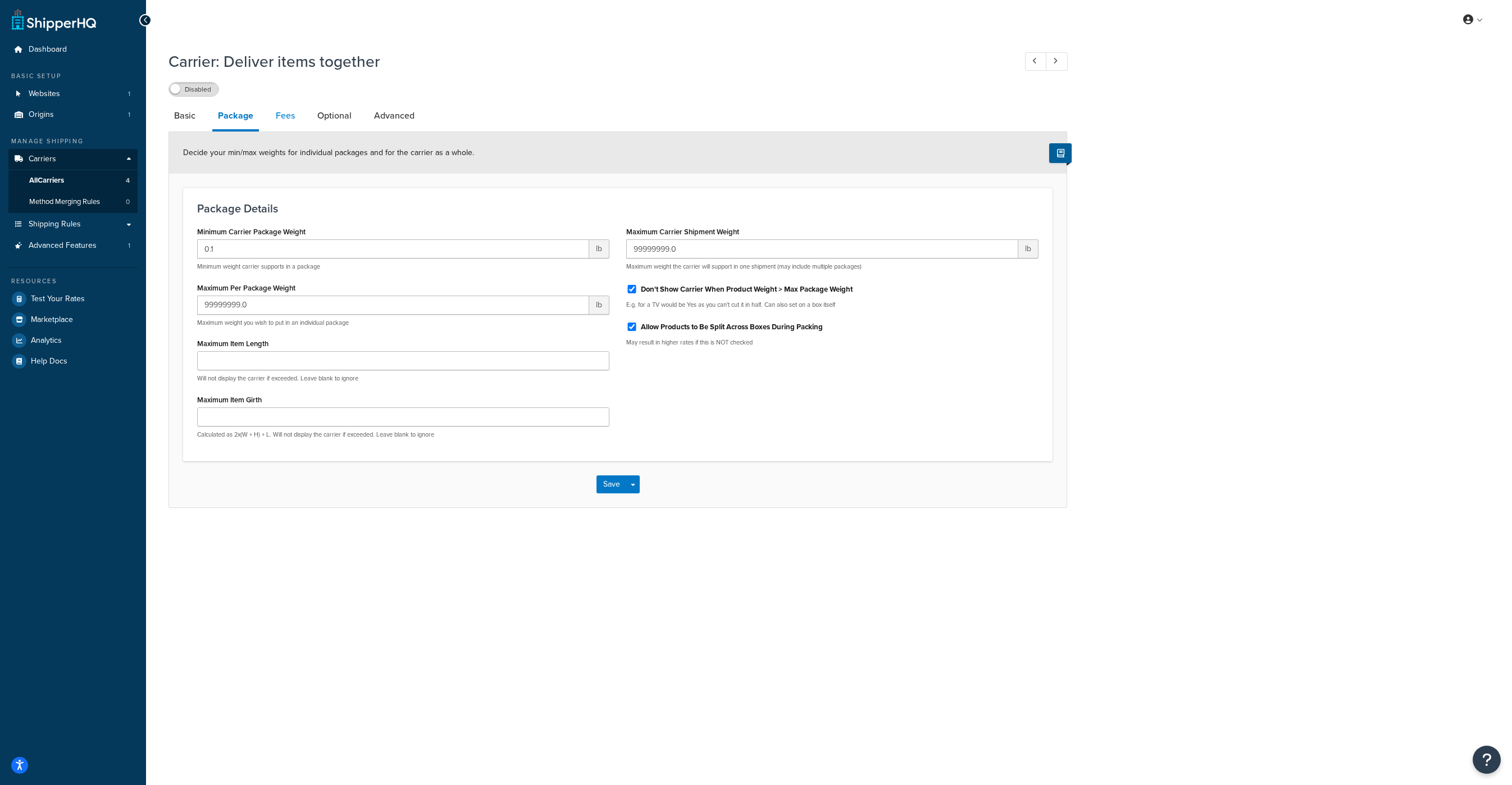
click at [278, 117] on link "Fees" at bounding box center [285, 116] width 31 height 27
select select "AFTER"
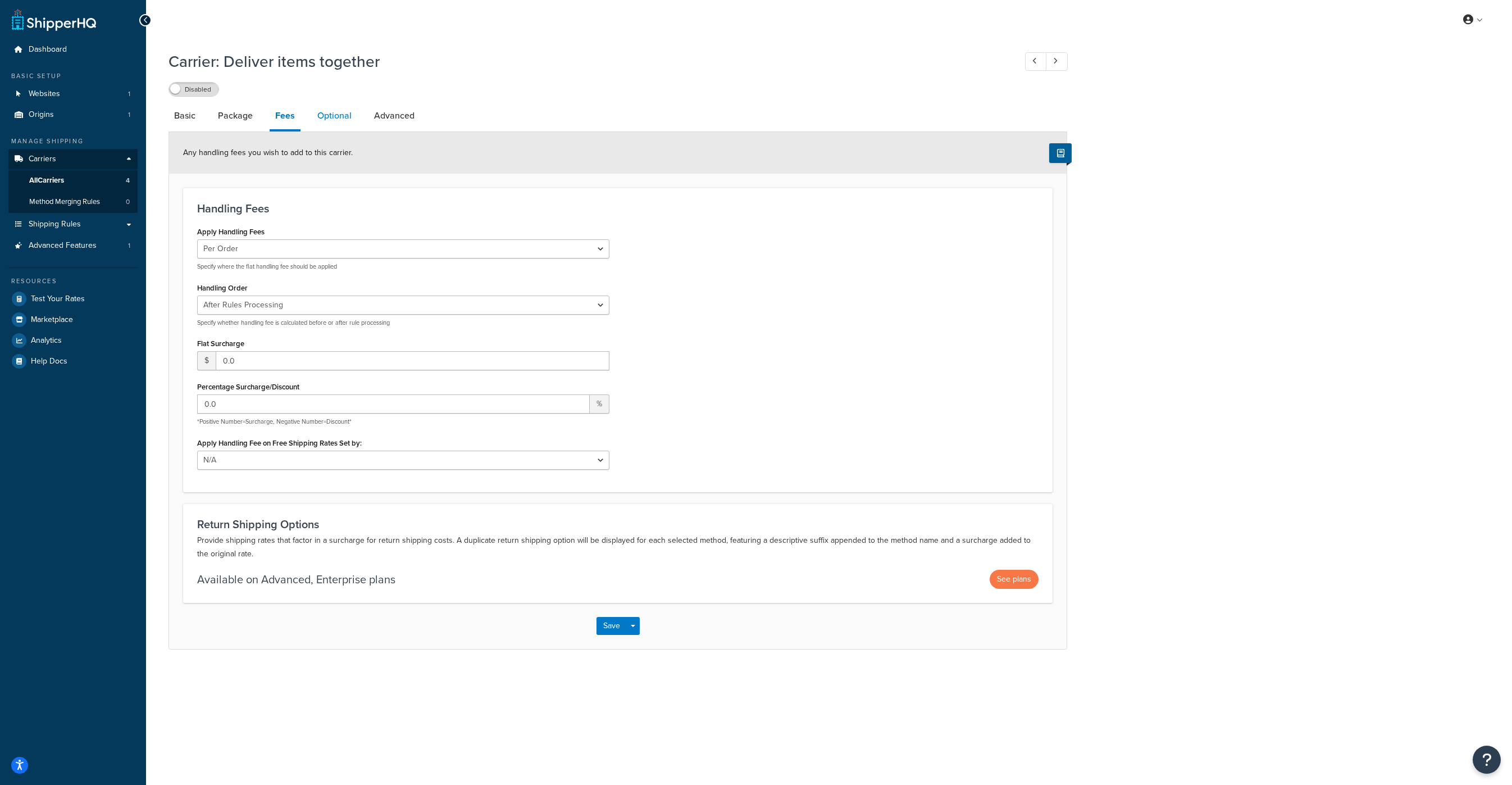
click at [346, 117] on link "Optional" at bounding box center [334, 116] width 45 height 27
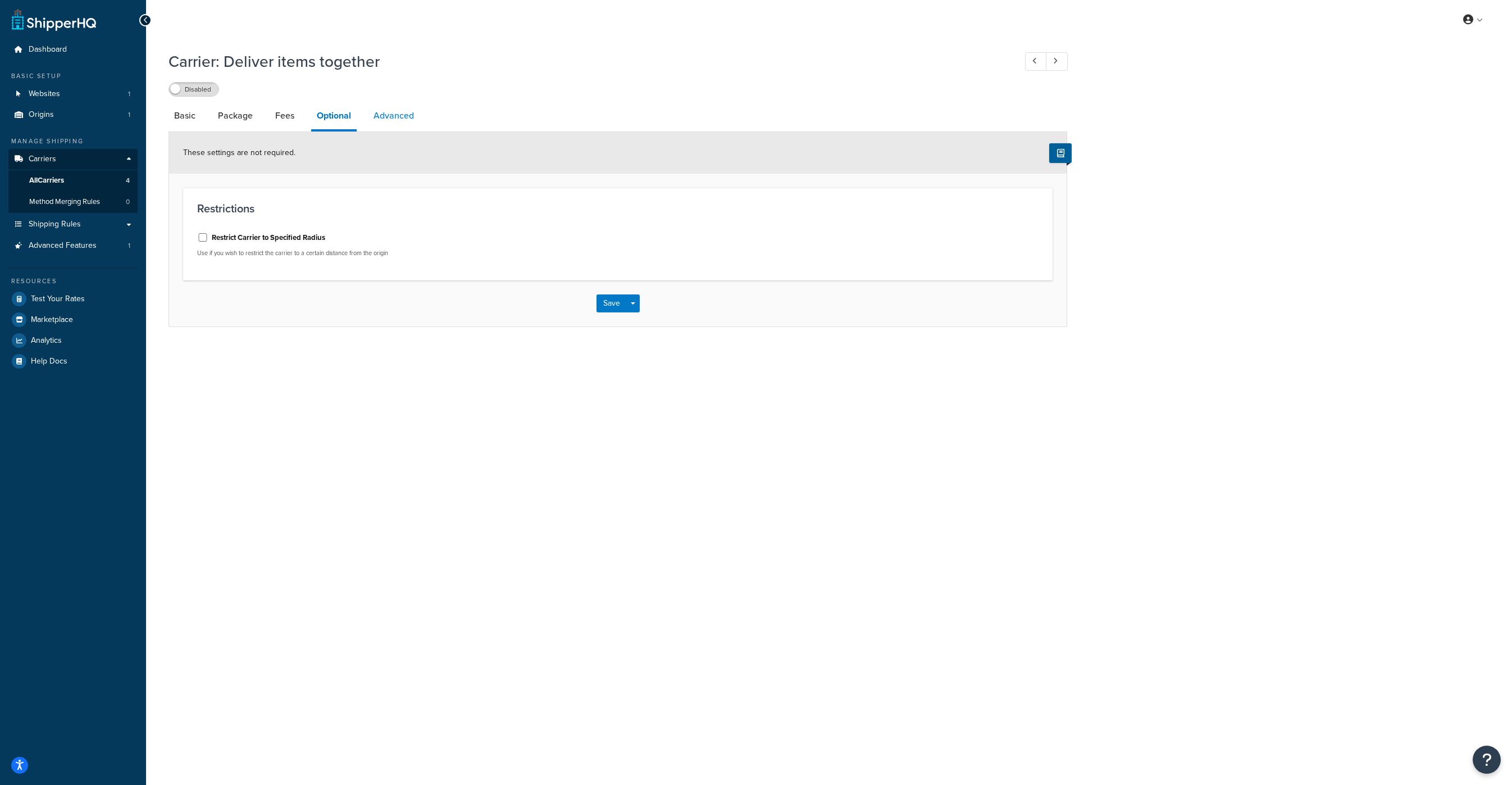
click at [395, 115] on link "Advanced" at bounding box center [394, 116] width 52 height 27
select select "false"
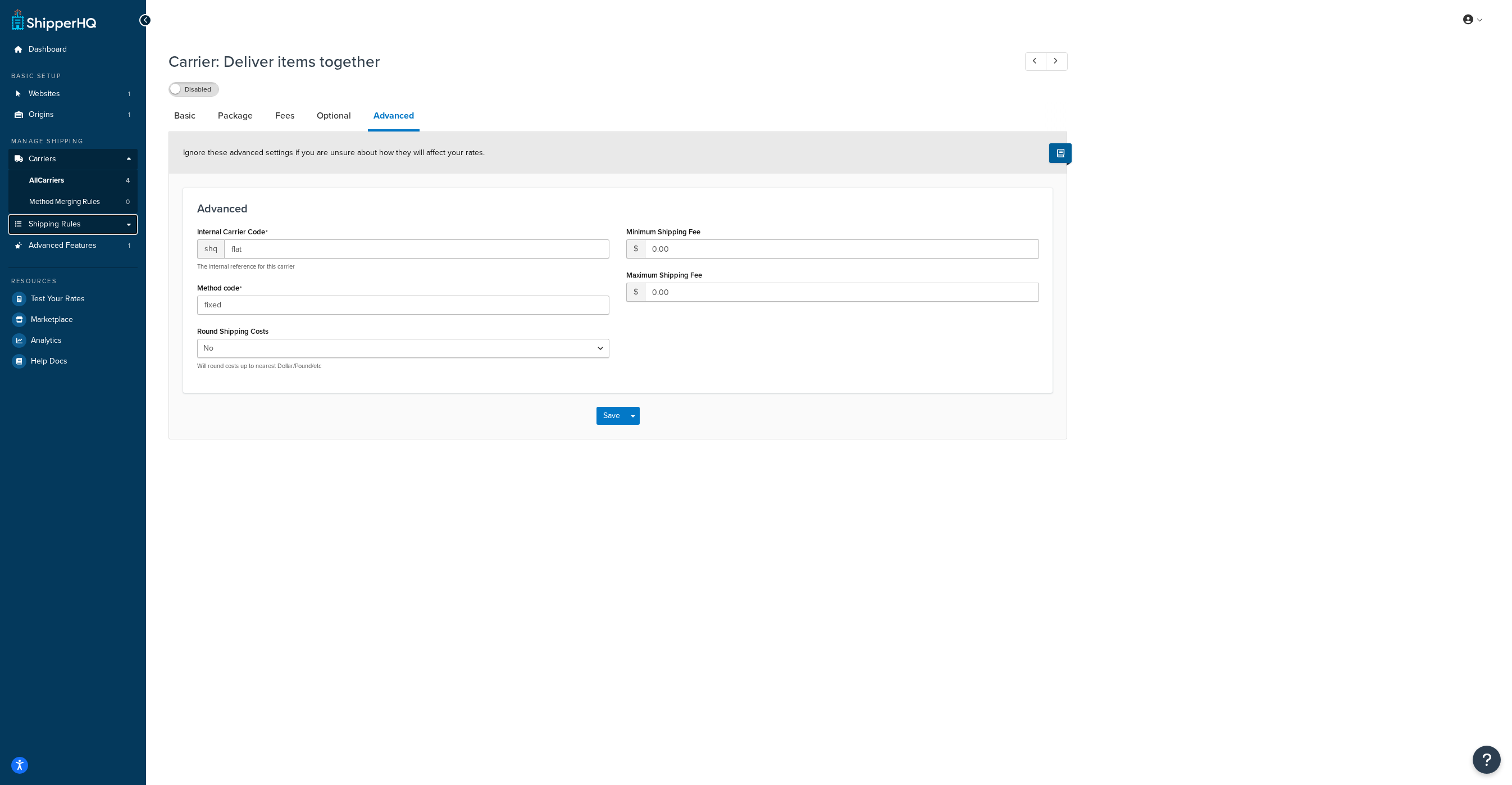
click at [65, 224] on span "Shipping Rules" at bounding box center [55, 224] width 52 height 10
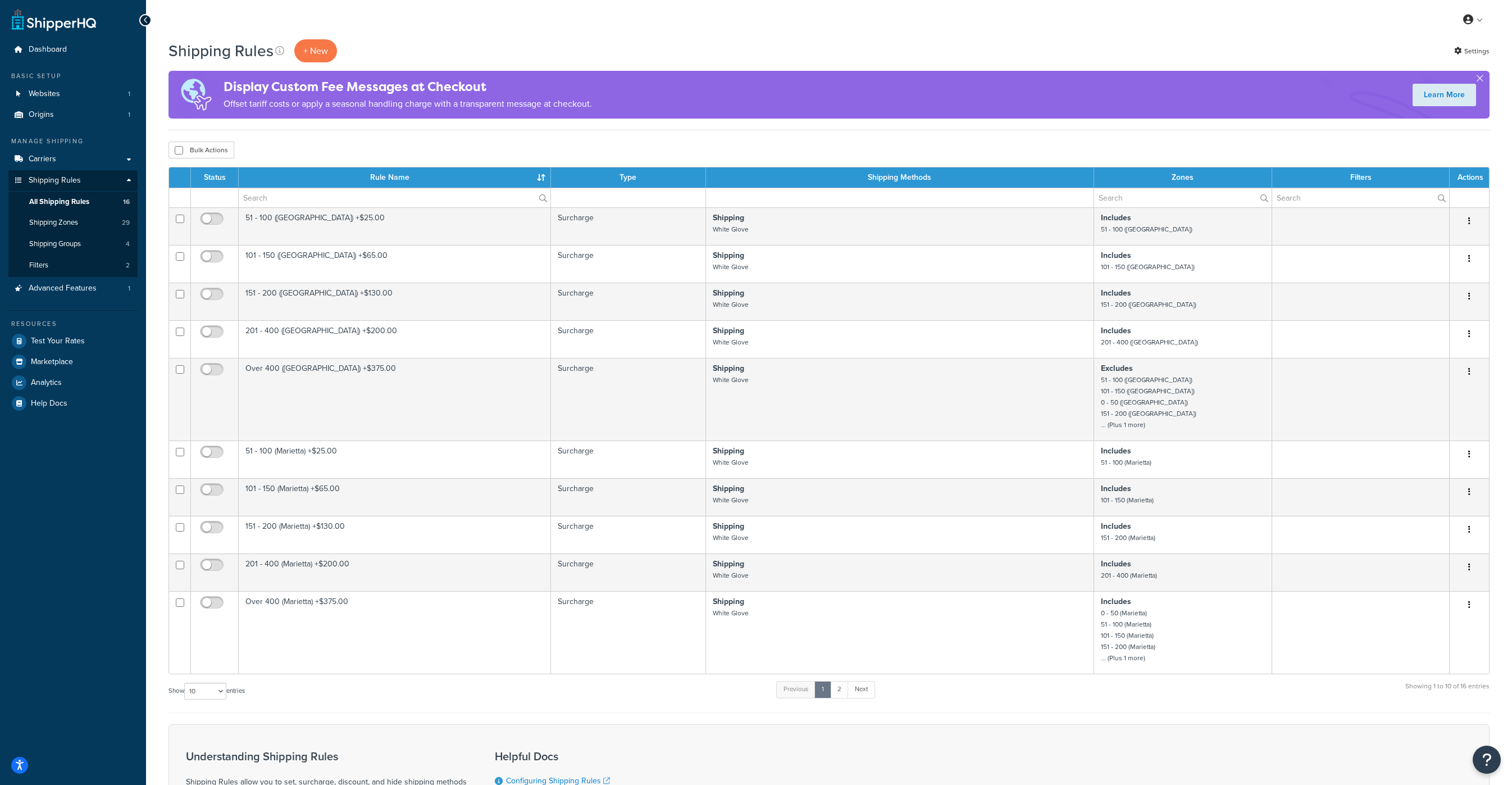
click at [340, 47] on div "Shipping Rules + New" at bounding box center [256, 51] width 174 height 23
click at [324, 53] on p "+ New" at bounding box center [316, 51] width 43 height 23
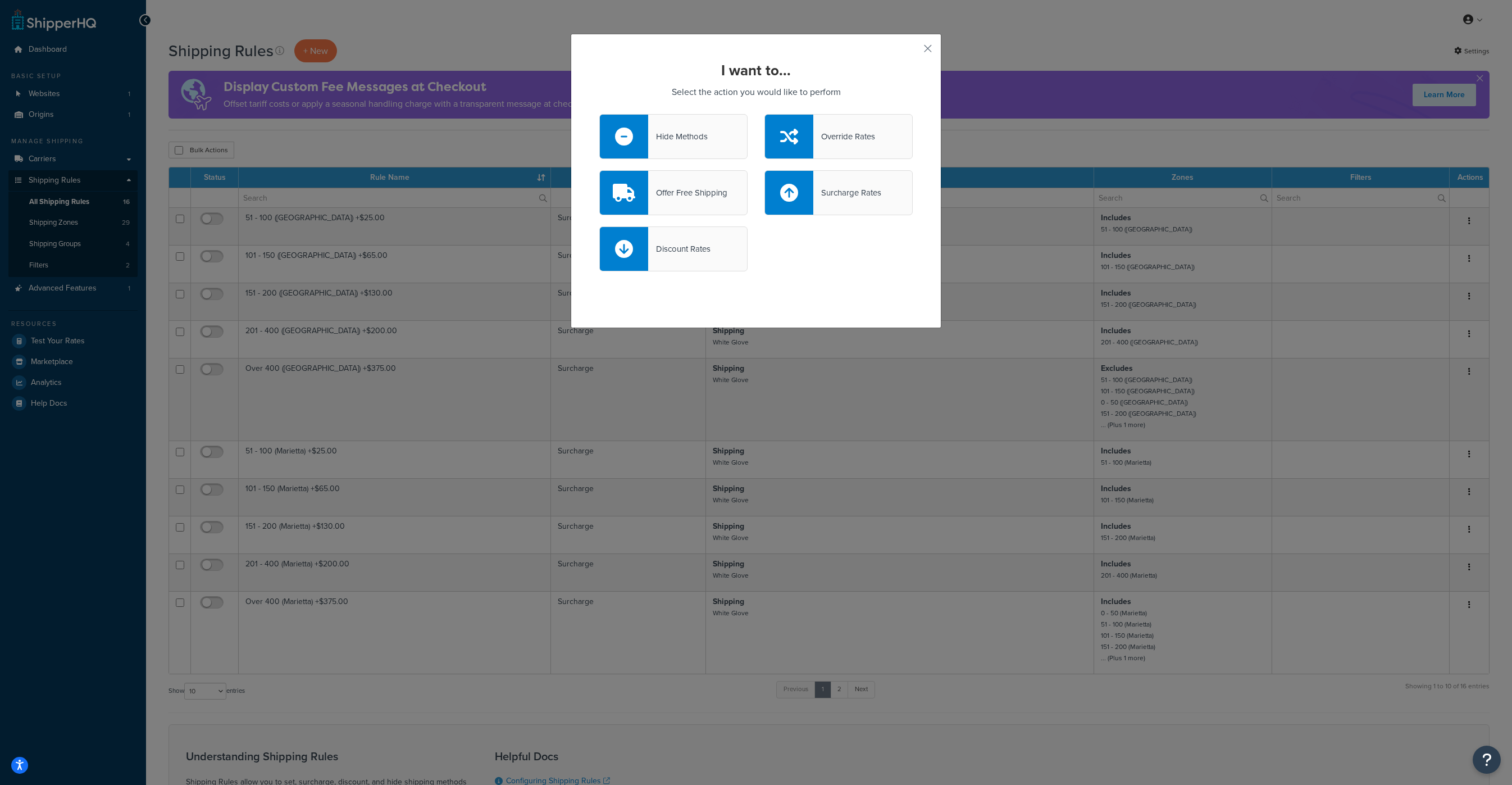
click at [695, 143] on div "Hide Methods" at bounding box center [678, 136] width 60 height 16
click at [0, 0] on input "Hide Methods" at bounding box center [0, 0] width 0 height 0
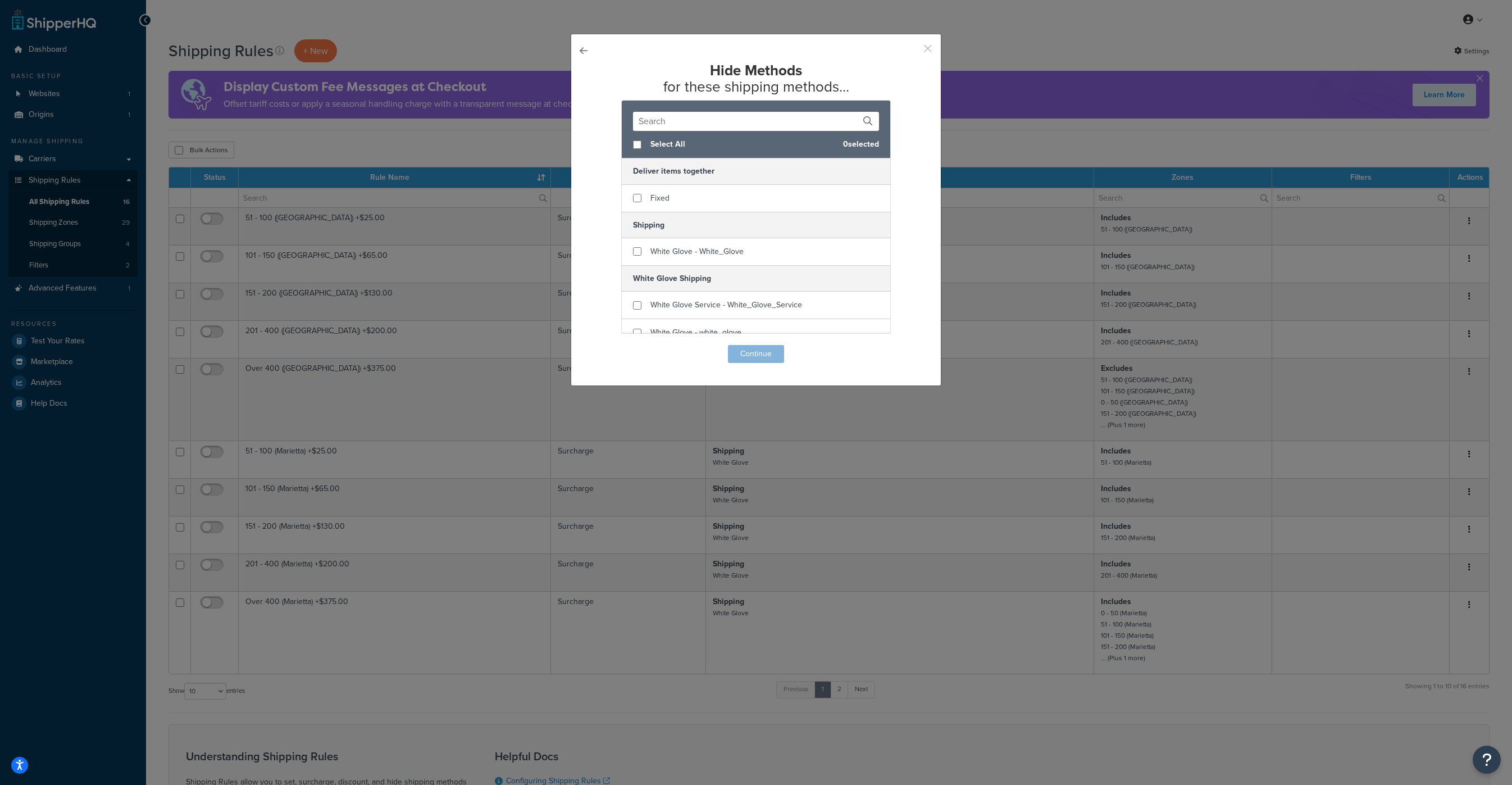
drag, startPoint x: 930, startPoint y: 51, endPoint x: 891, endPoint y: 56, distance: 39.3
click at [913, 51] on button "button" at bounding box center [911, 53] width 3 height 3
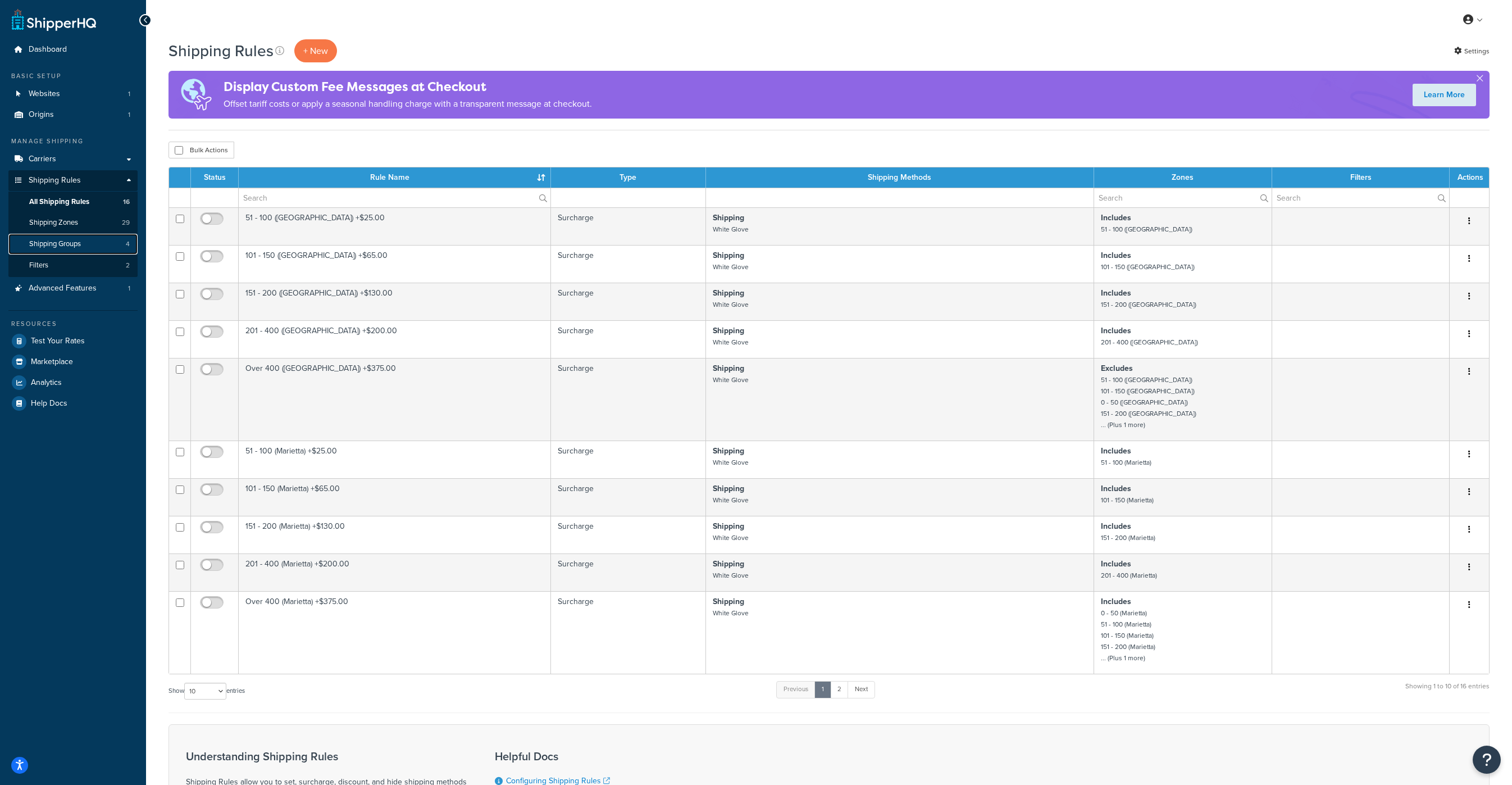
click at [73, 242] on span "Shipping Groups" at bounding box center [55, 244] width 52 height 10
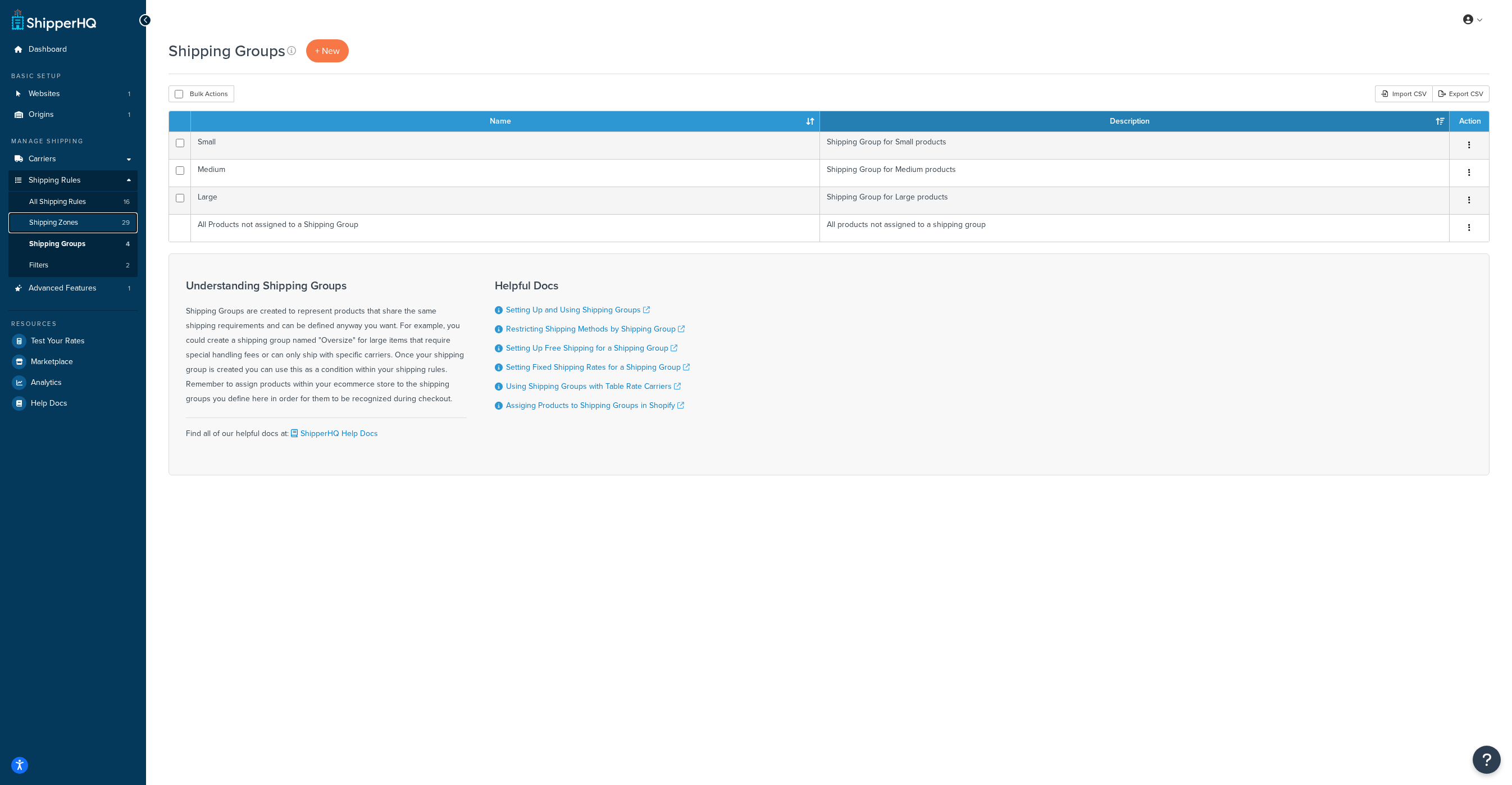
click at [65, 225] on span "Shipping Zones" at bounding box center [53, 223] width 49 height 10
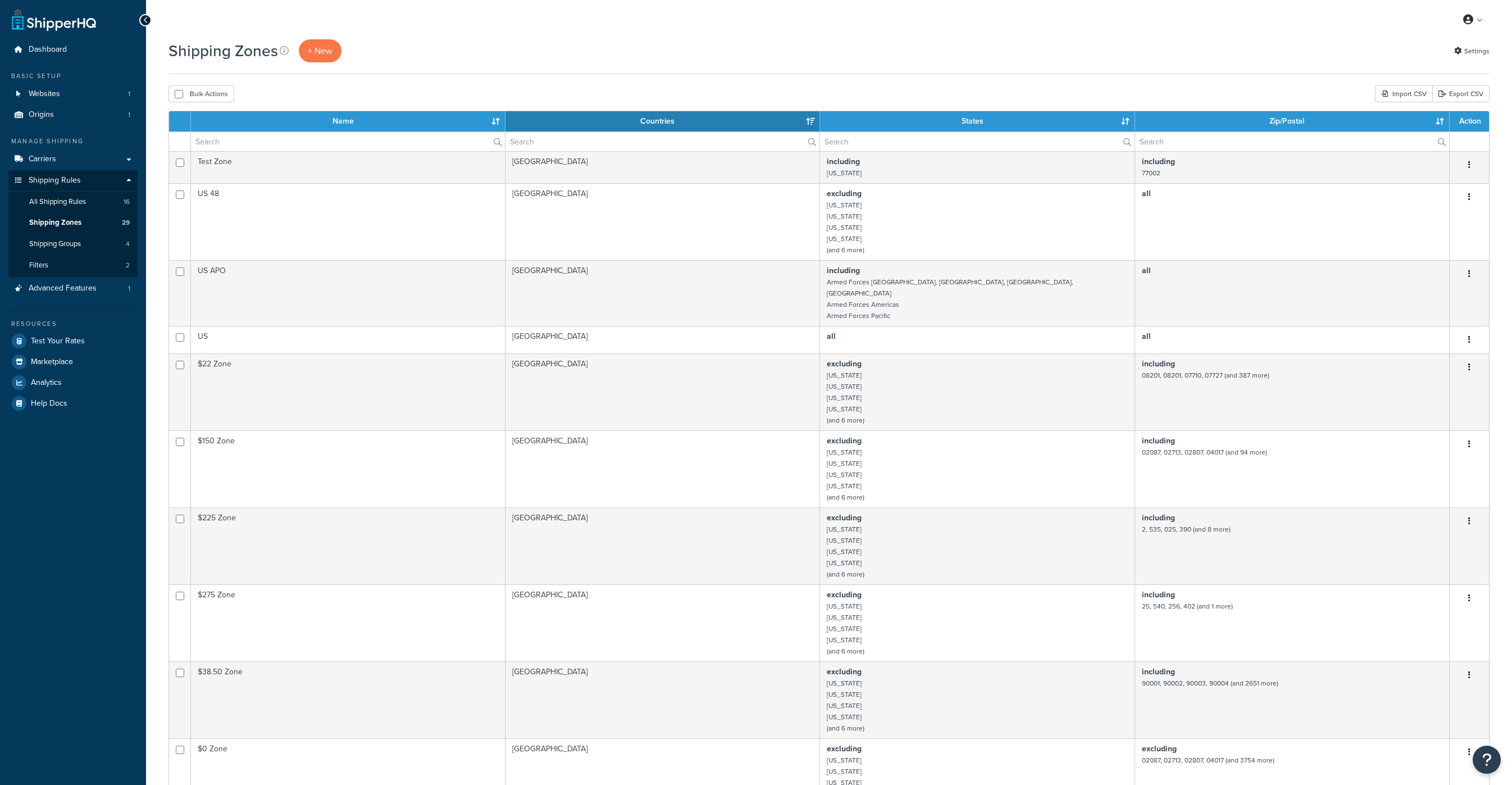
select select "15"
click at [56, 160] on link "Carriers" at bounding box center [73, 159] width 129 height 21
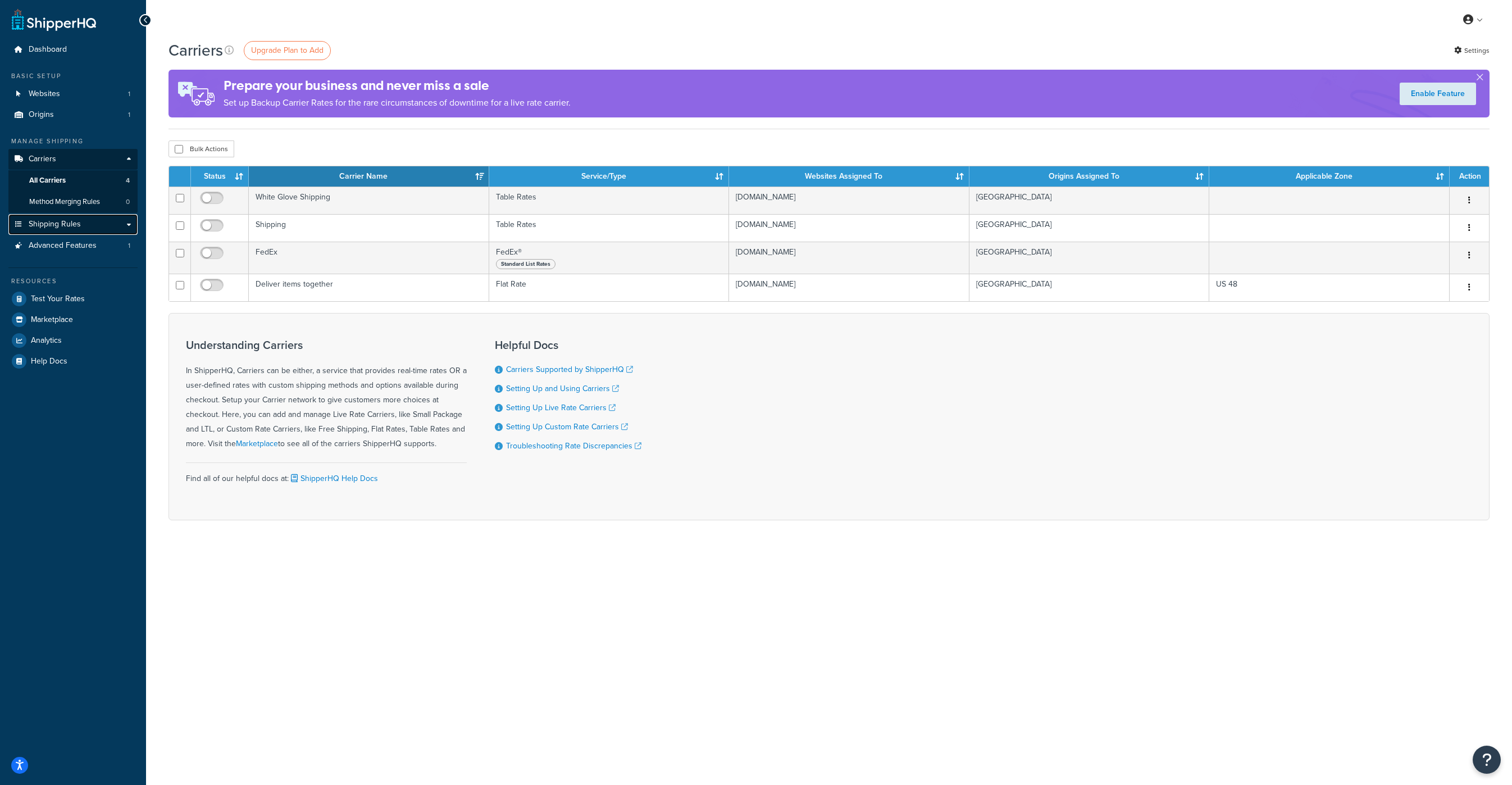
click at [51, 229] on span "Shipping Rules" at bounding box center [55, 224] width 52 height 10
